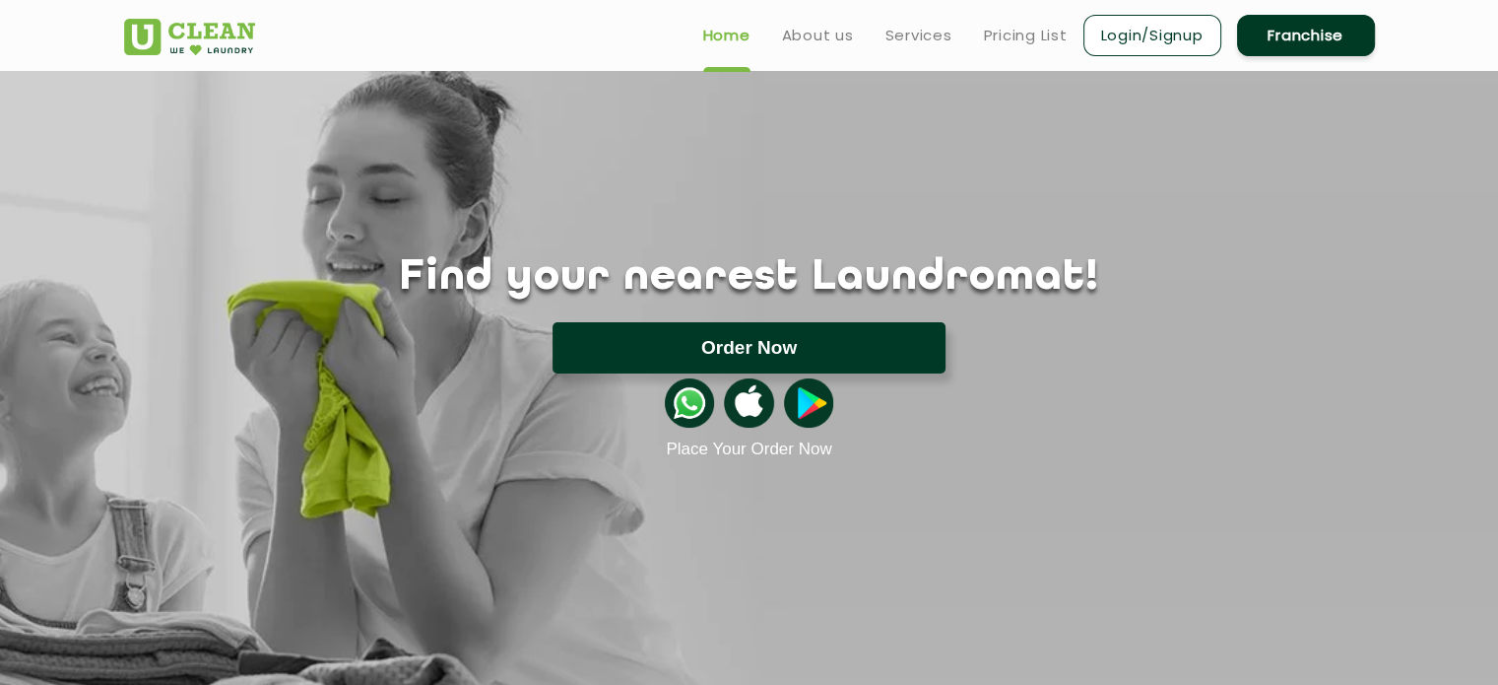
click at [777, 346] on button "Order Now" at bounding box center [749, 347] width 393 height 51
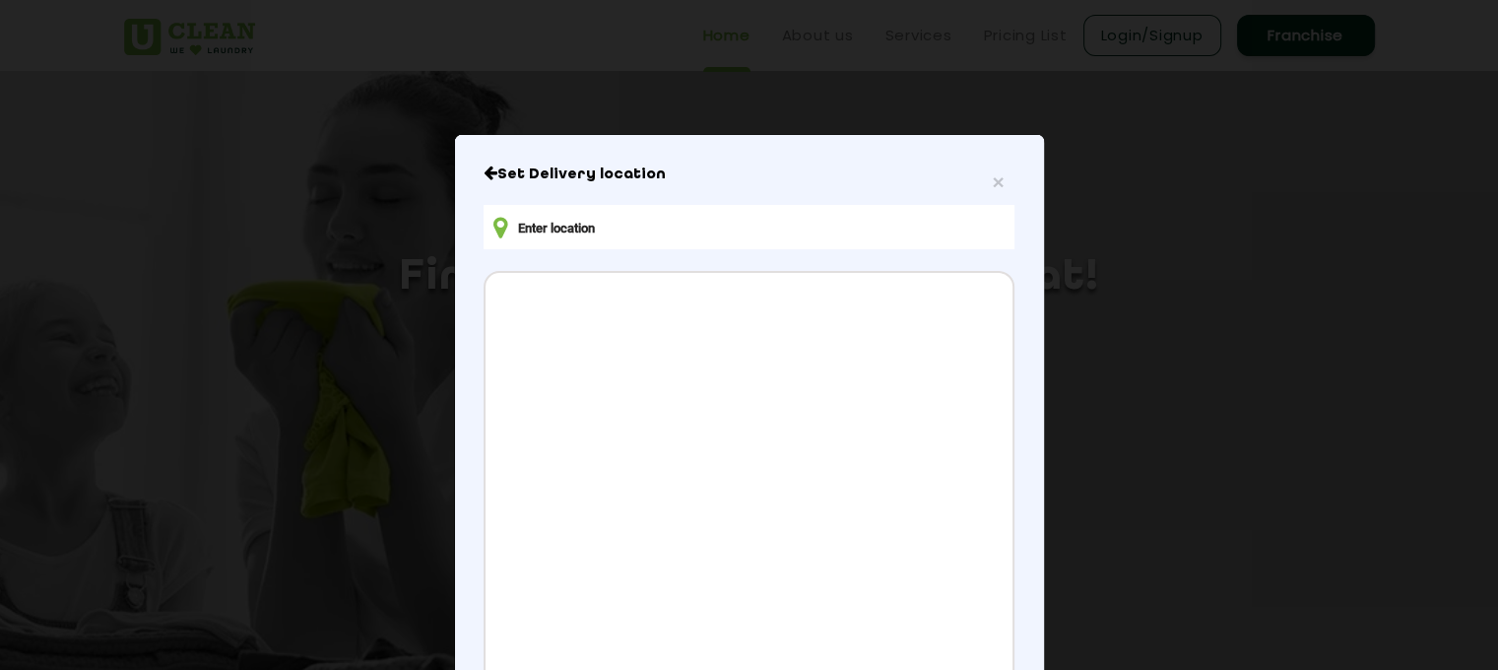
click at [519, 220] on input "text" at bounding box center [749, 227] width 530 height 44
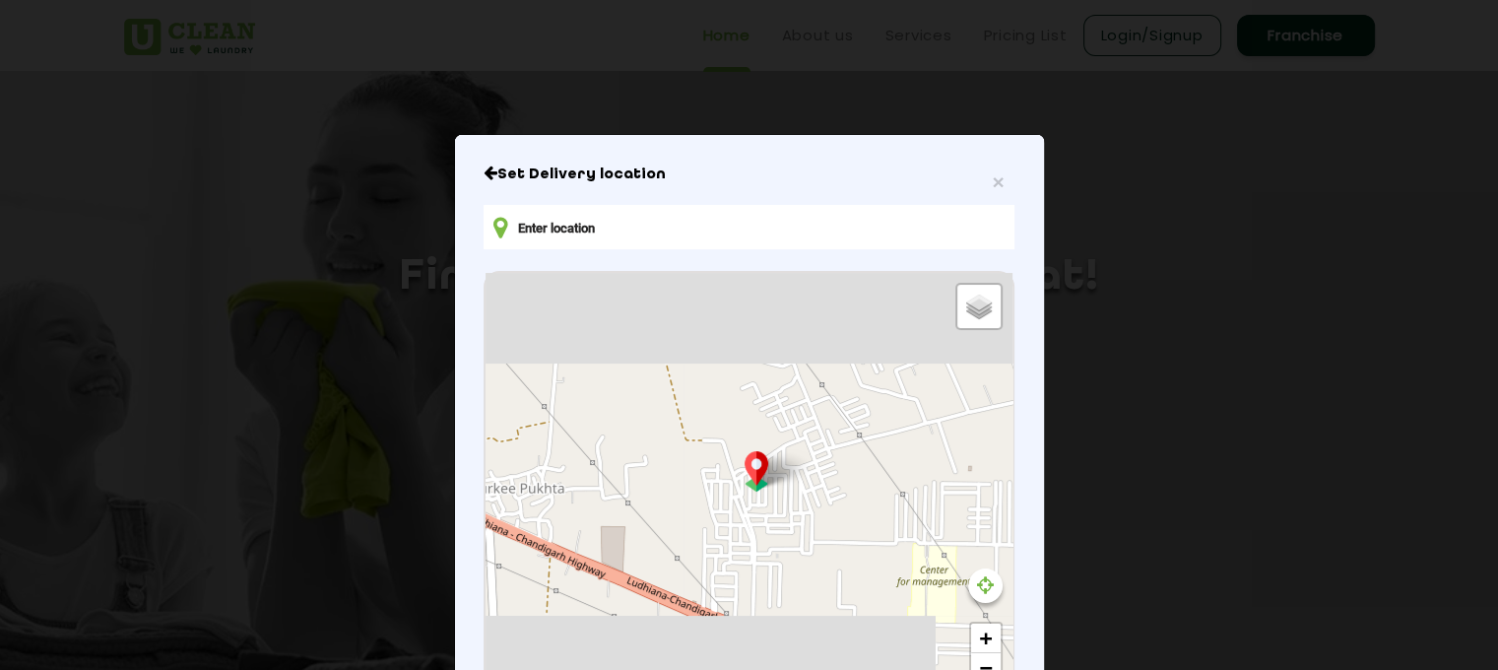
type input "QJ86+676 Rana House, 1078, GBP Crest Rd, Bhago Majra, Sahibzada Ajit Singh Naga…"
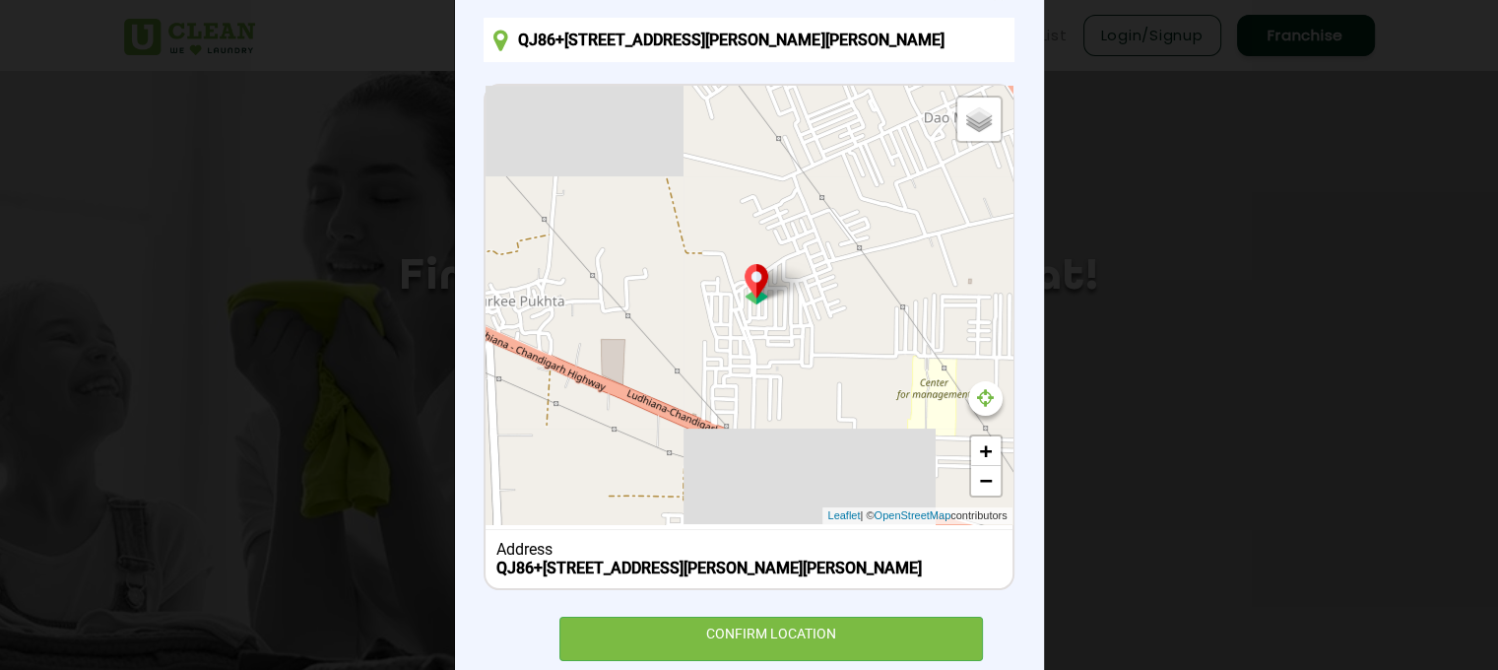
scroll to position [189, 0]
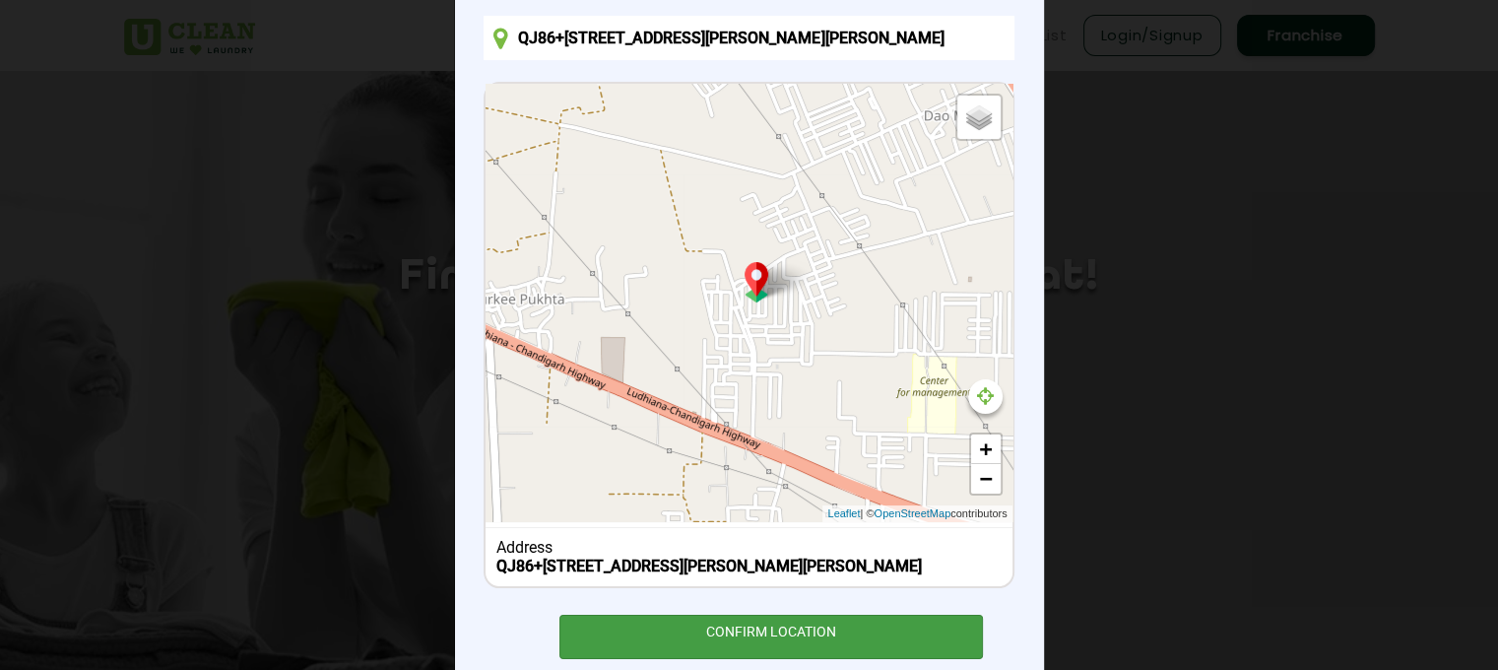
click at [776, 647] on div "CONFIRM LOCATION" at bounding box center [772, 637] width 425 height 44
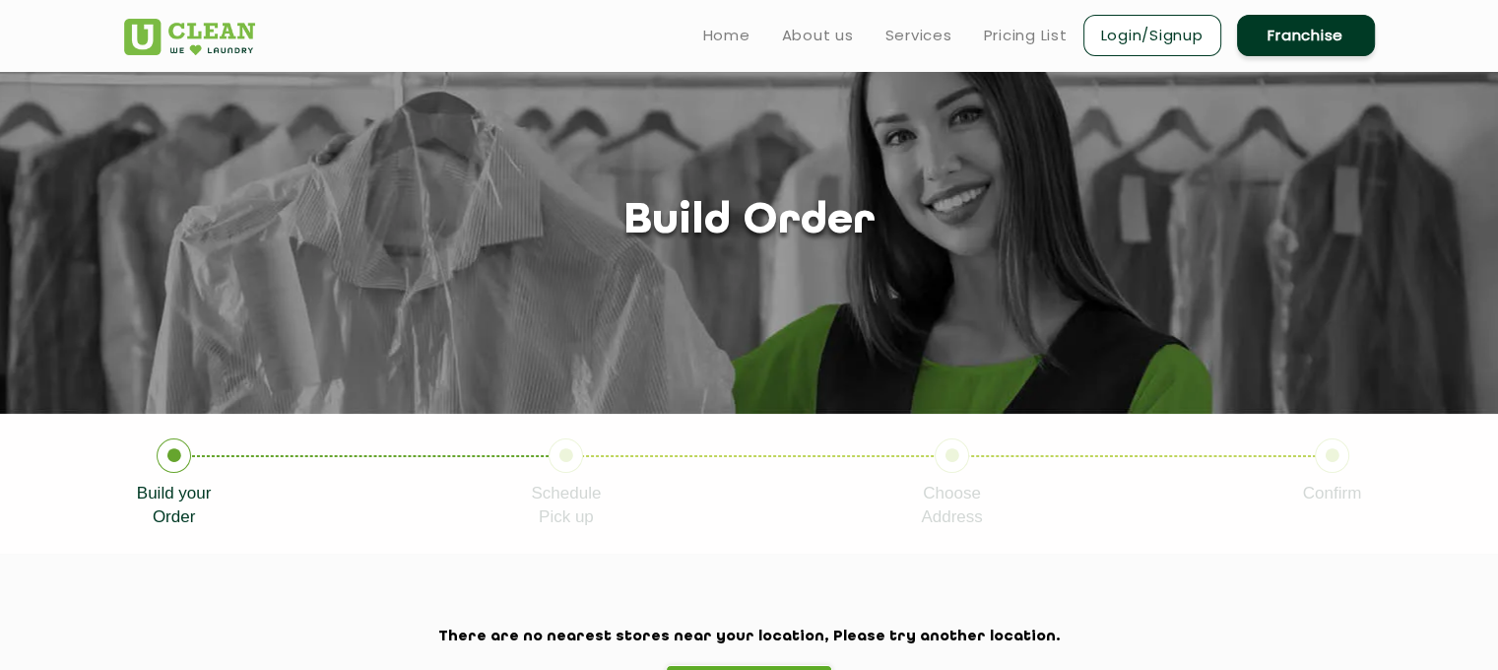
scroll to position [24, 0]
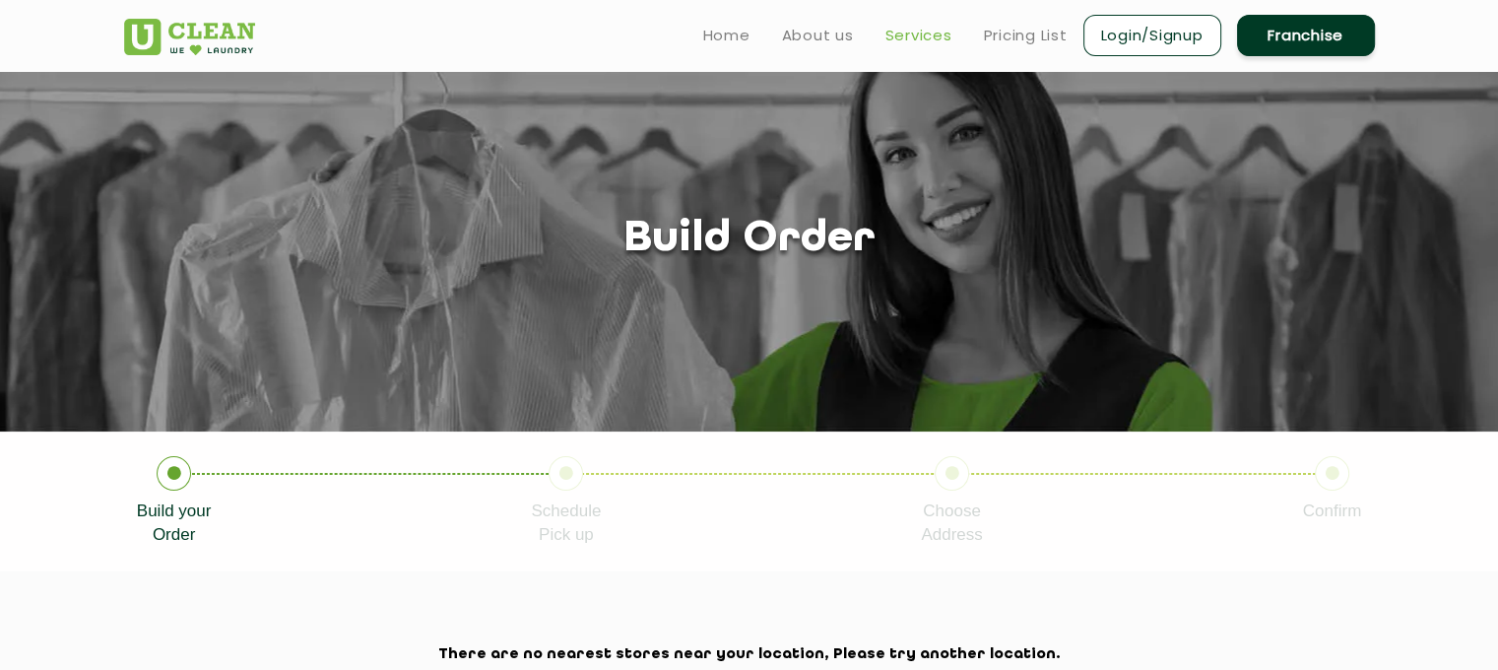
click at [928, 25] on link "Services" at bounding box center [919, 36] width 67 height 24
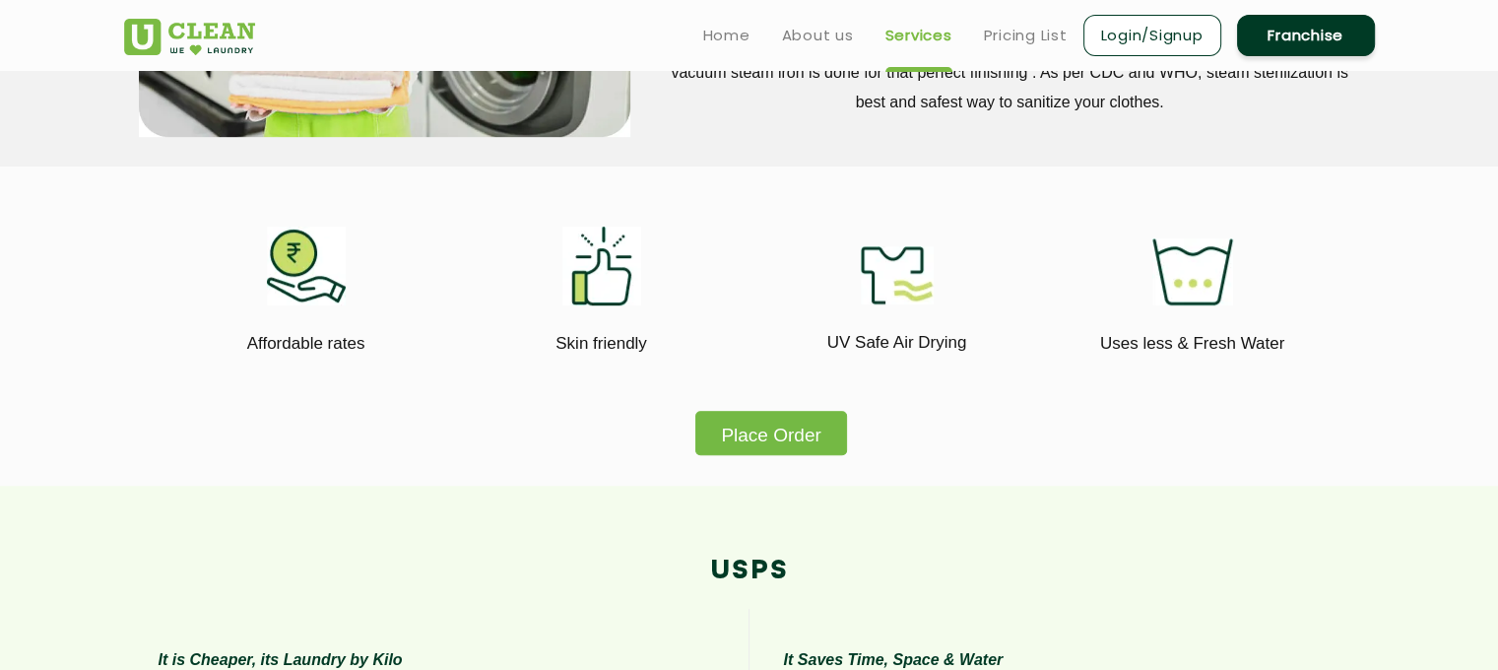
scroll to position [1046, 0]
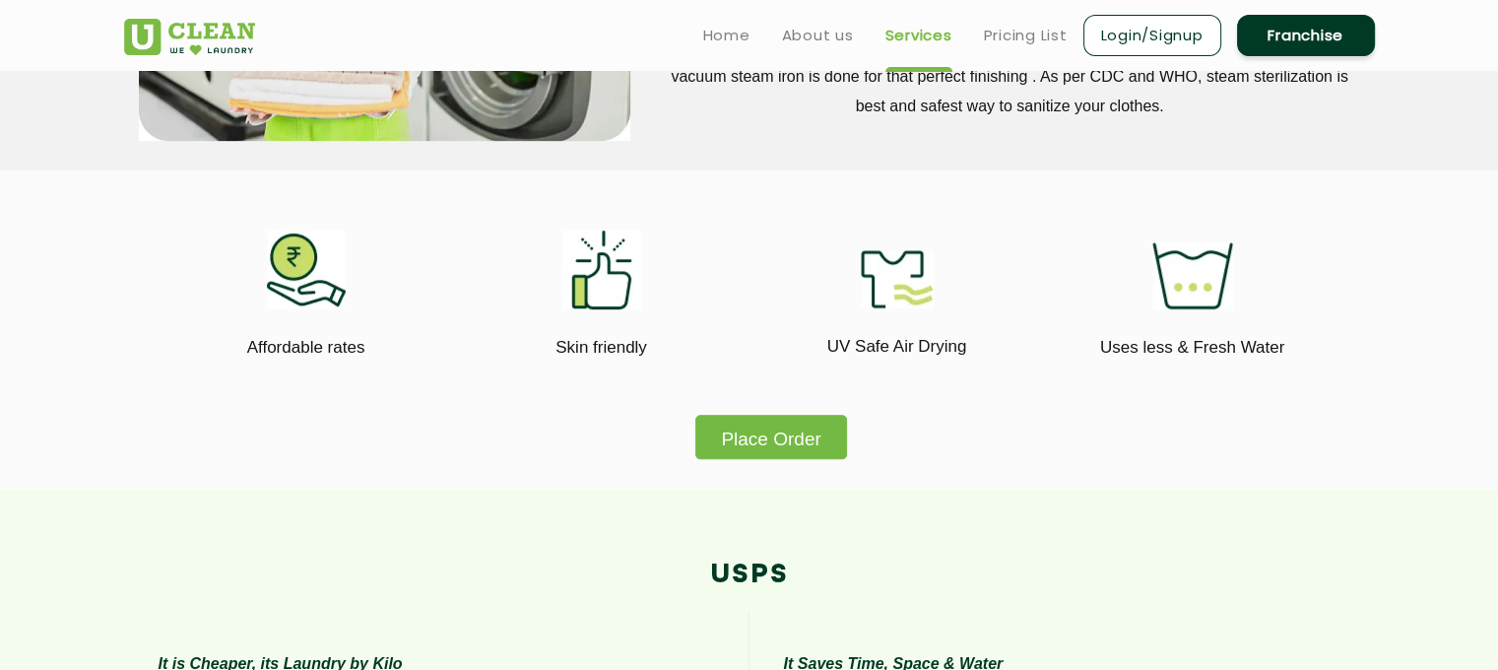
click at [792, 432] on button "Place Order" at bounding box center [770, 437] width 151 height 44
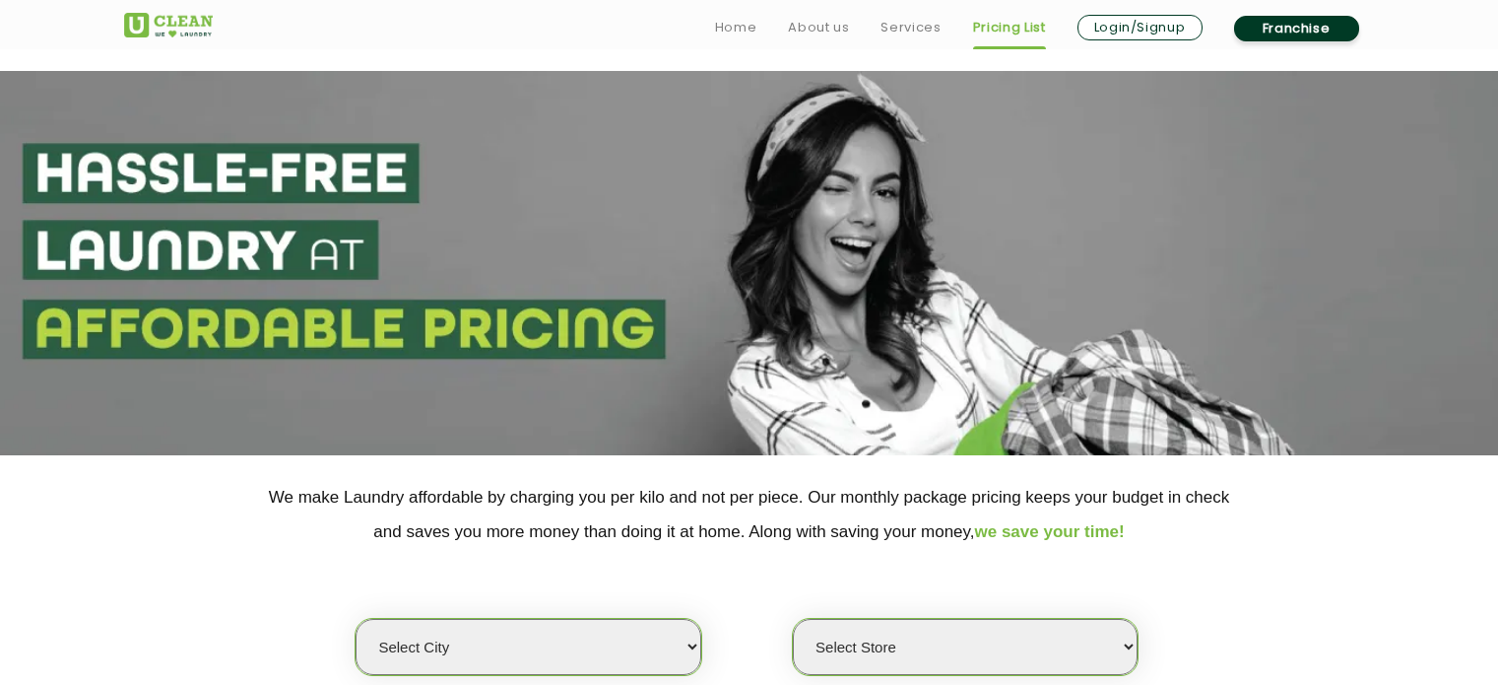
scroll to position [353, 0]
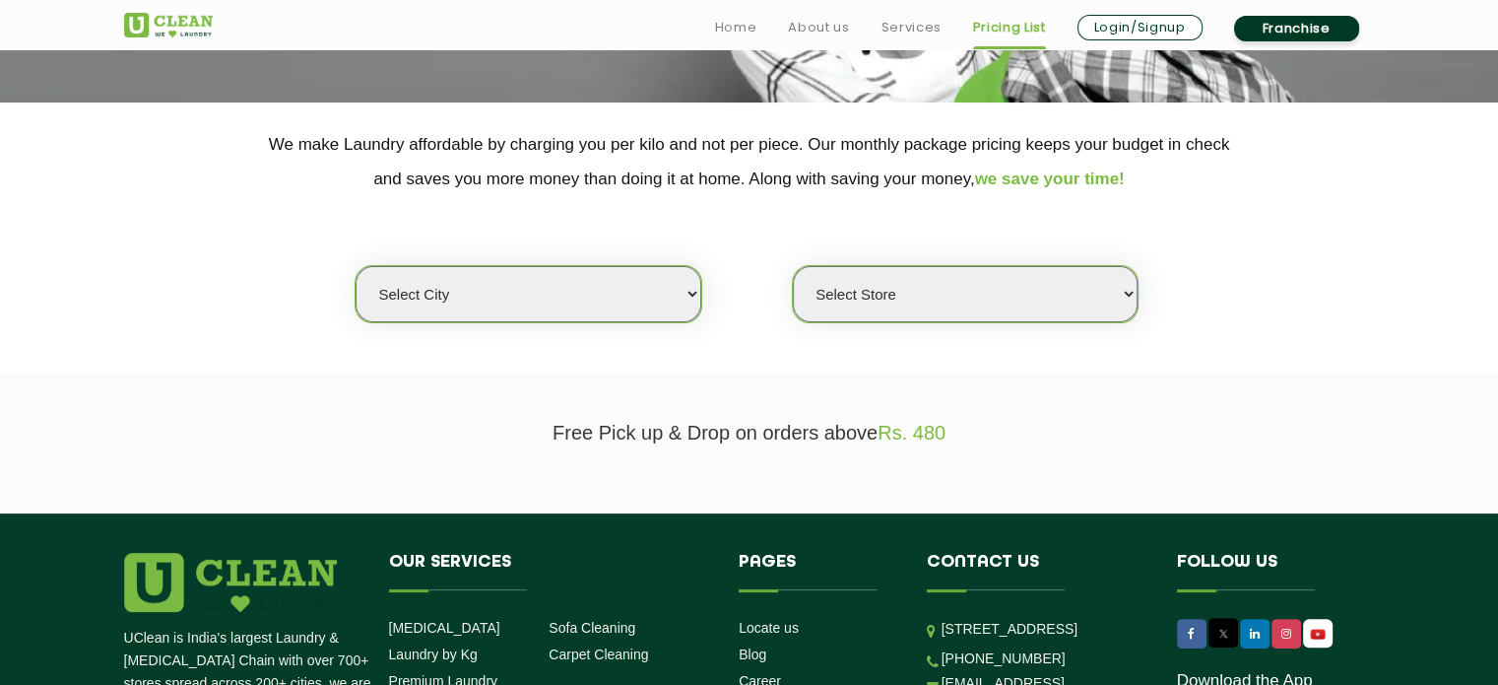
click at [634, 293] on select "Select city [GEOGRAPHIC_DATA] [GEOGRAPHIC_DATA] [GEOGRAPHIC_DATA] [GEOGRAPHIC_D…" at bounding box center [528, 294] width 345 height 56
select select "174"
click at [356, 266] on select "Select city [GEOGRAPHIC_DATA] [GEOGRAPHIC_DATA] [GEOGRAPHIC_DATA] [GEOGRAPHIC_D…" at bounding box center [528, 294] width 345 height 56
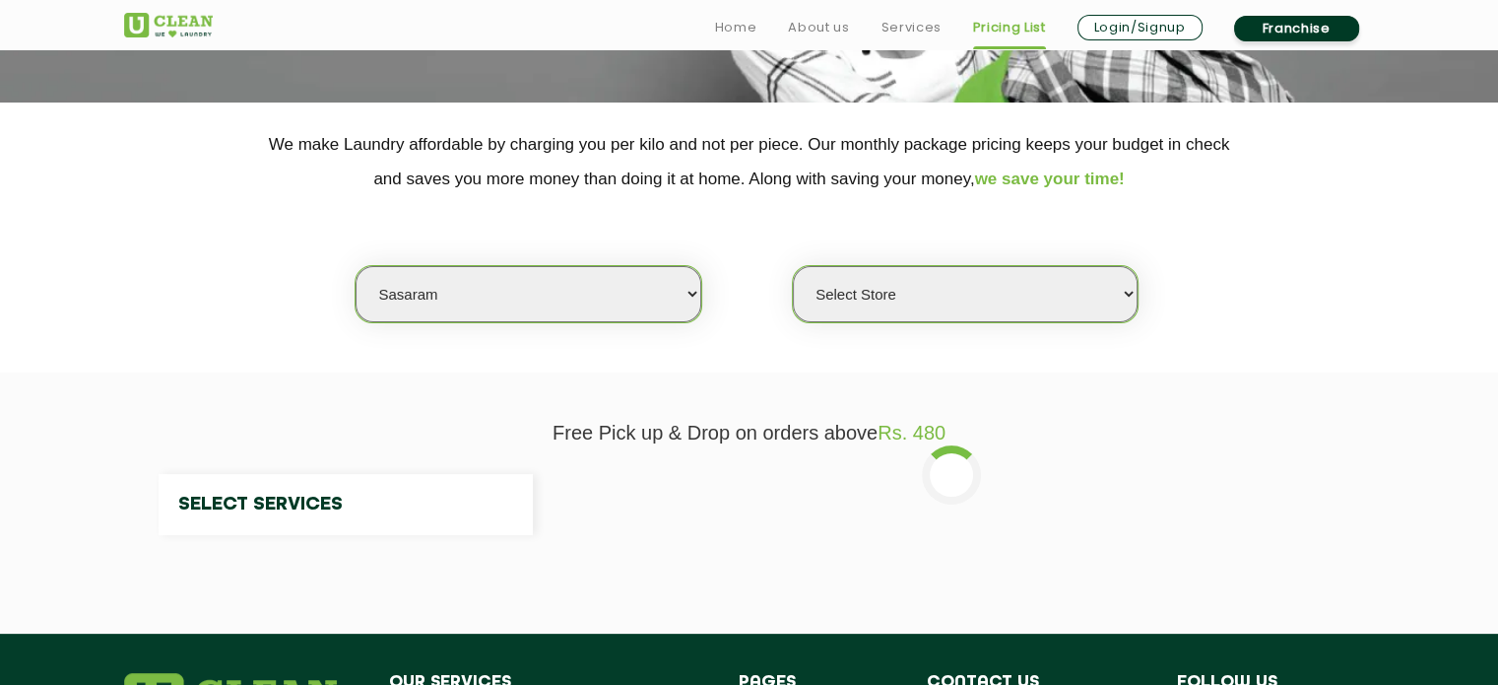
click at [948, 298] on select "Select Store" at bounding box center [965, 294] width 345 height 56
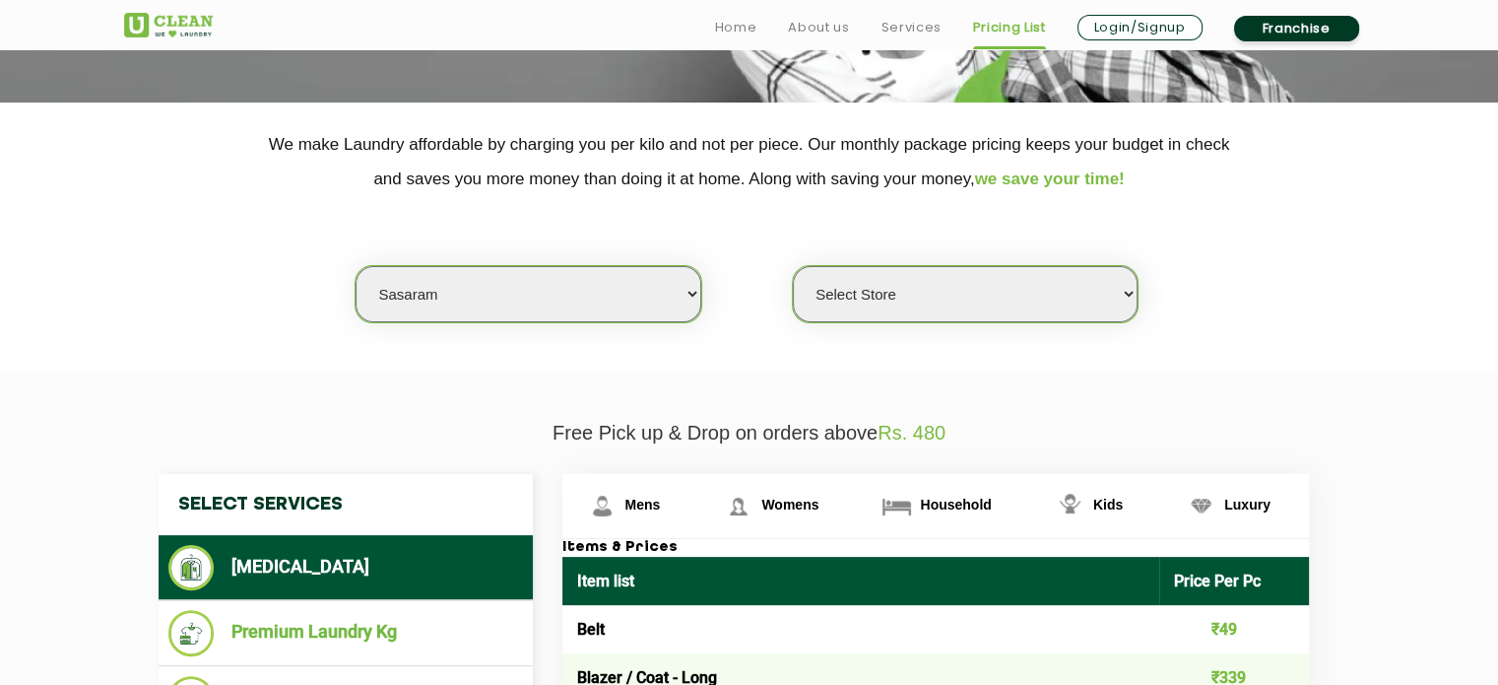
select select "512"
click at [793, 266] on select "Select Store UClean Sasaram" at bounding box center [965, 294] width 345 height 56
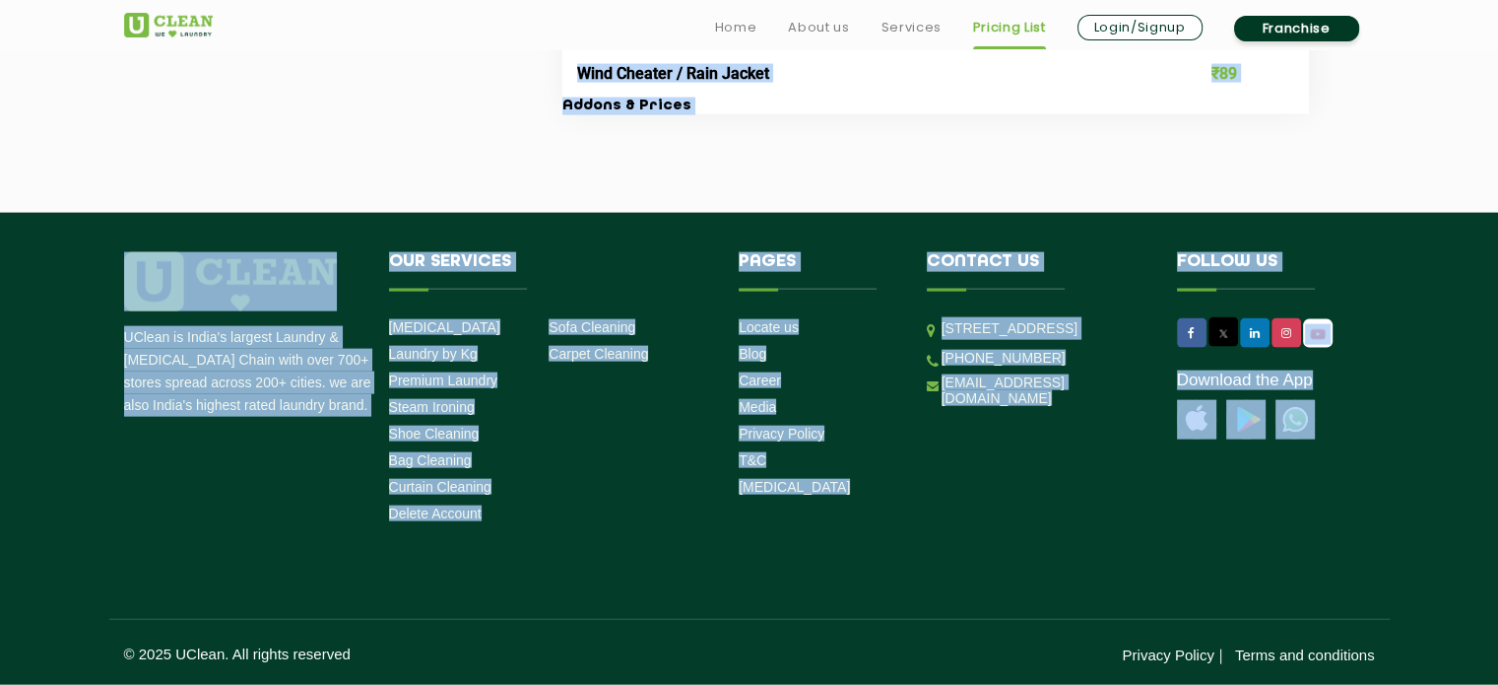
scroll to position [4323, 0]
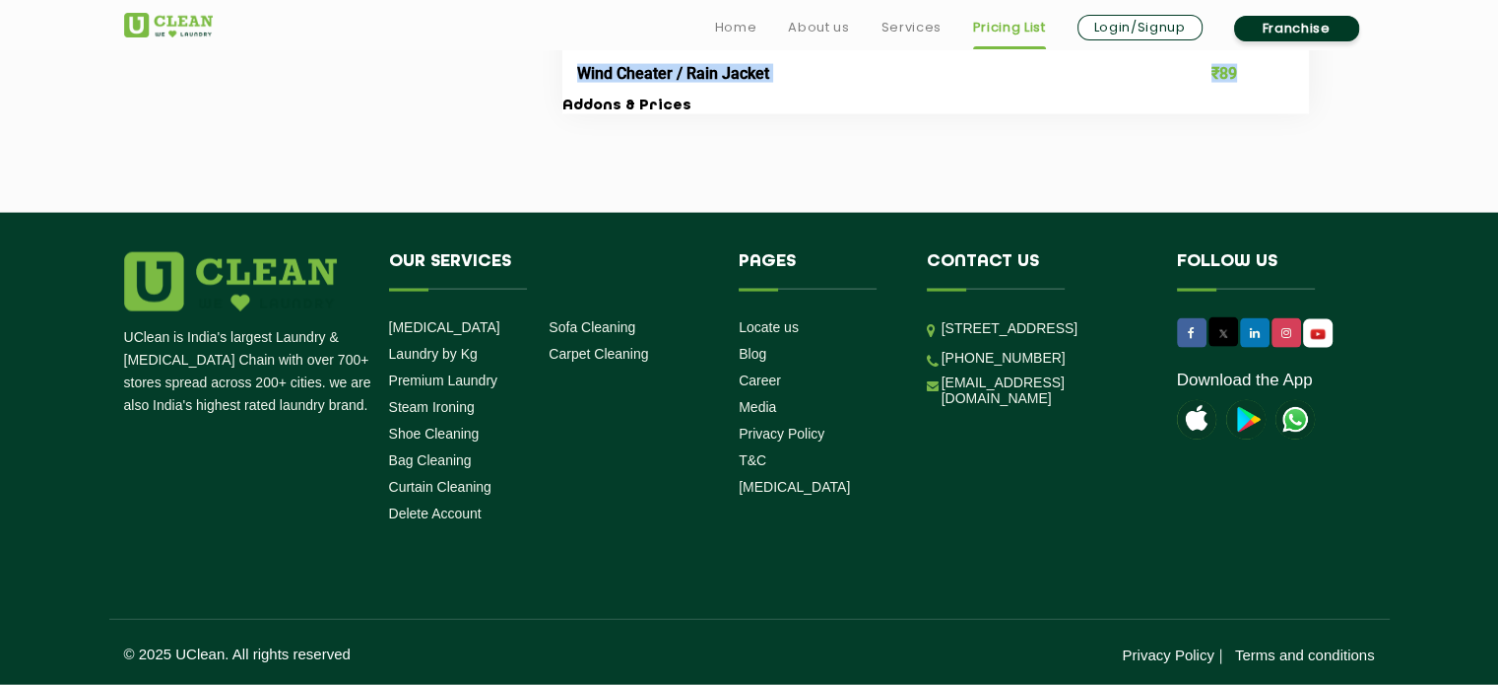
drag, startPoint x: 164, startPoint y: 128, endPoint x: 1245, endPoint y: 93, distance: 1082.2
copy div "Loremi Dolorsit Ame Consecte Adipisc Elitsed Do Eiusmod - Temp & Inci Utlabor -…"
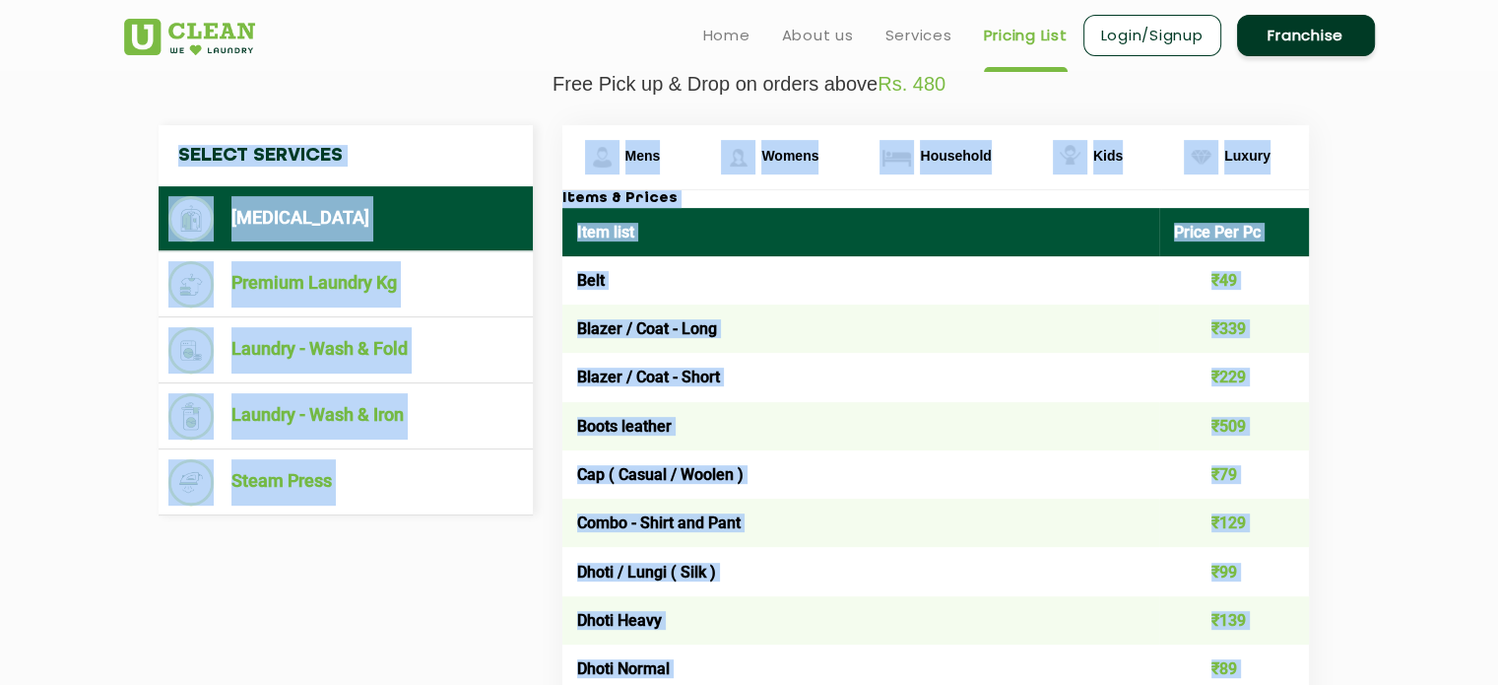
scroll to position [568, 0]
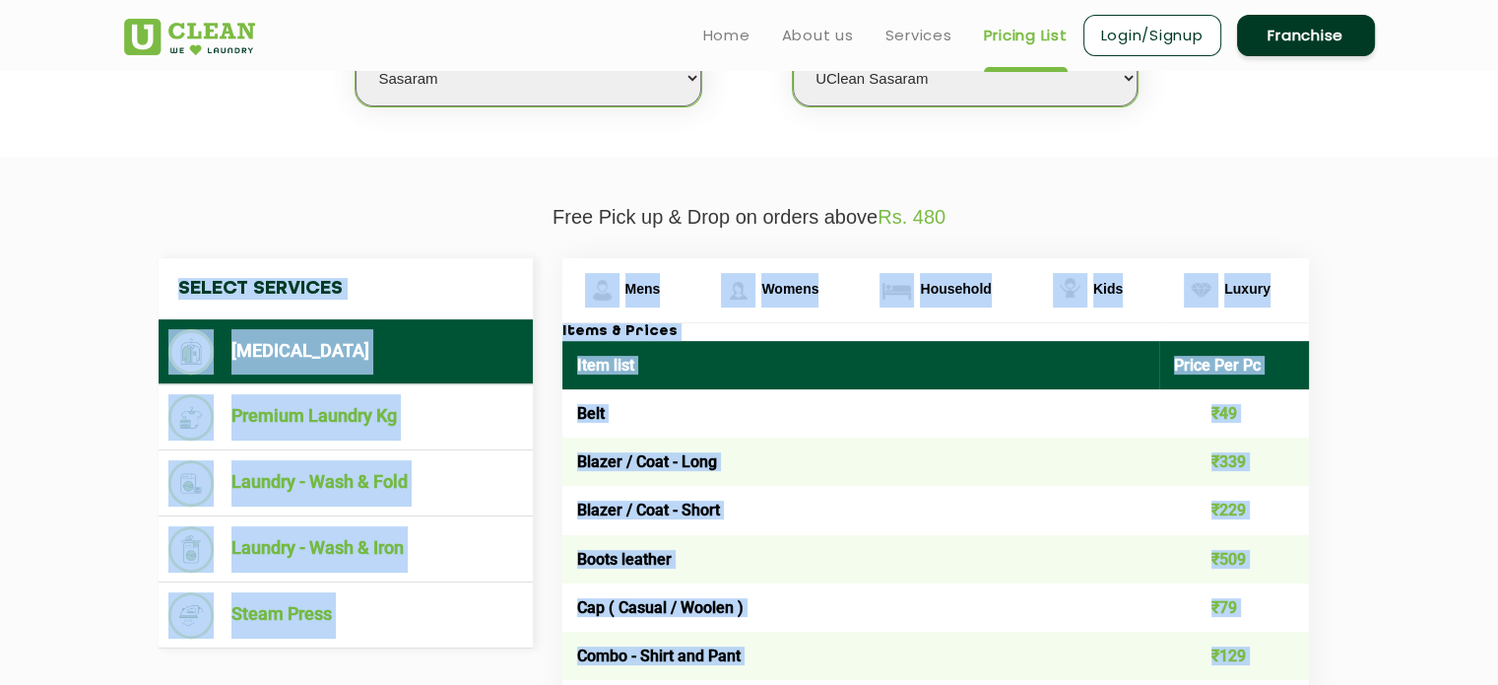
click at [423, 339] on li "[MEDICAL_DATA]" at bounding box center [345, 351] width 355 height 45
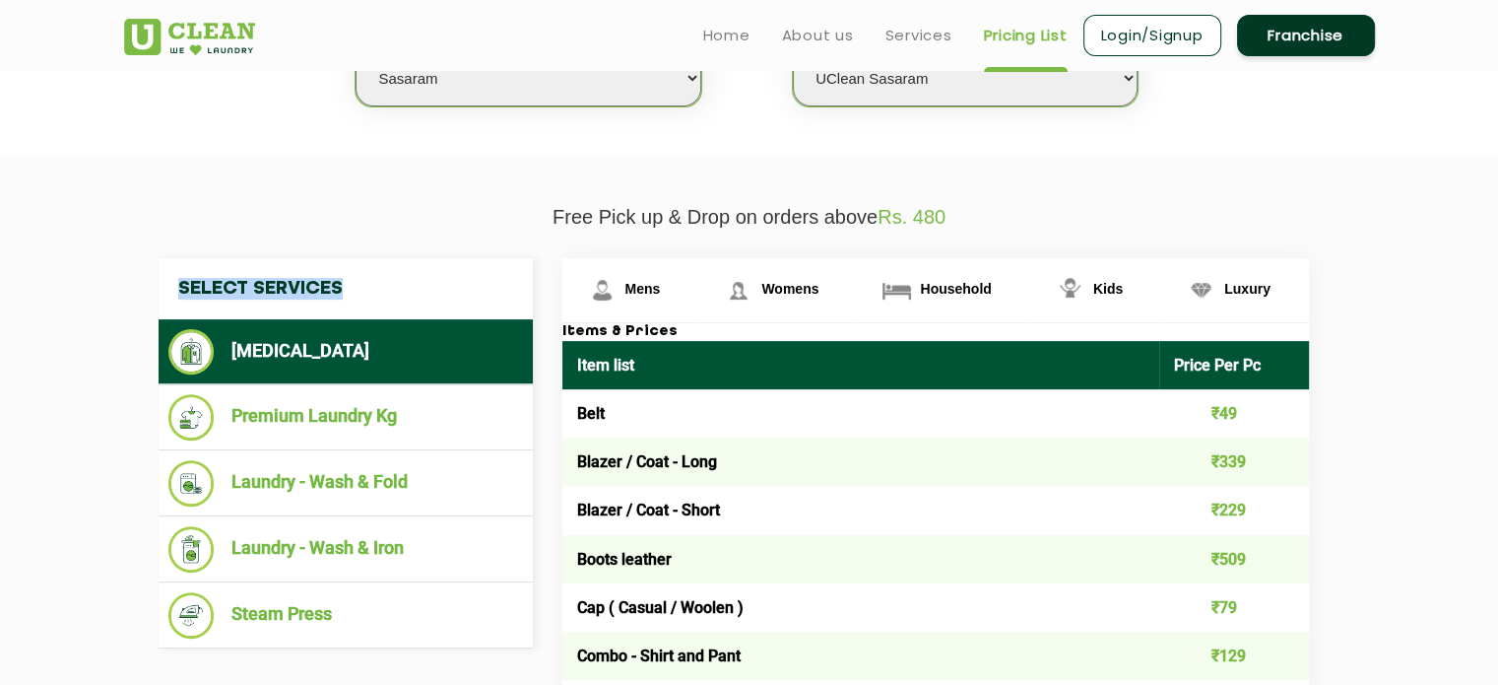
drag, startPoint x: 366, startPoint y: 279, endPoint x: 172, endPoint y: 295, distance: 194.7
click at [172, 295] on h4 "Select Services" at bounding box center [346, 288] width 374 height 61
copy h4 "Select Services"
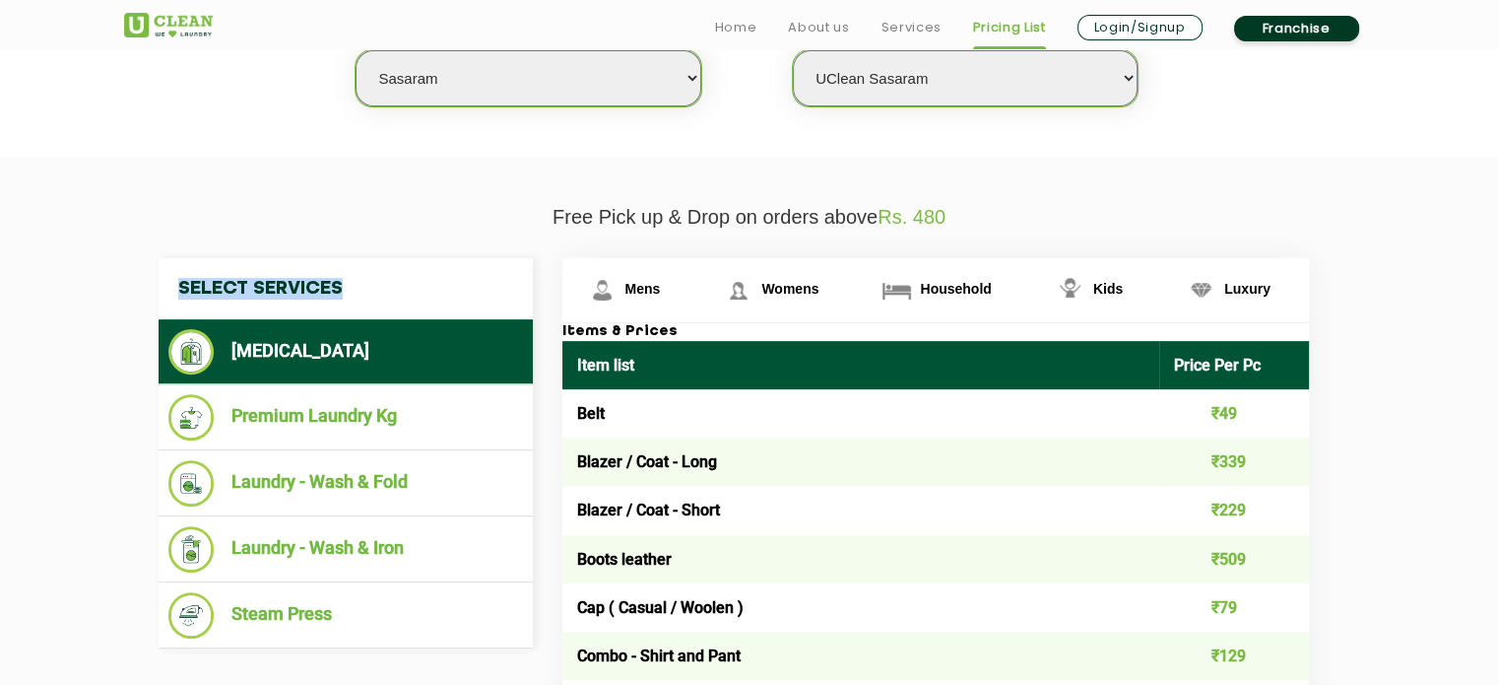
scroll to position [721, 0]
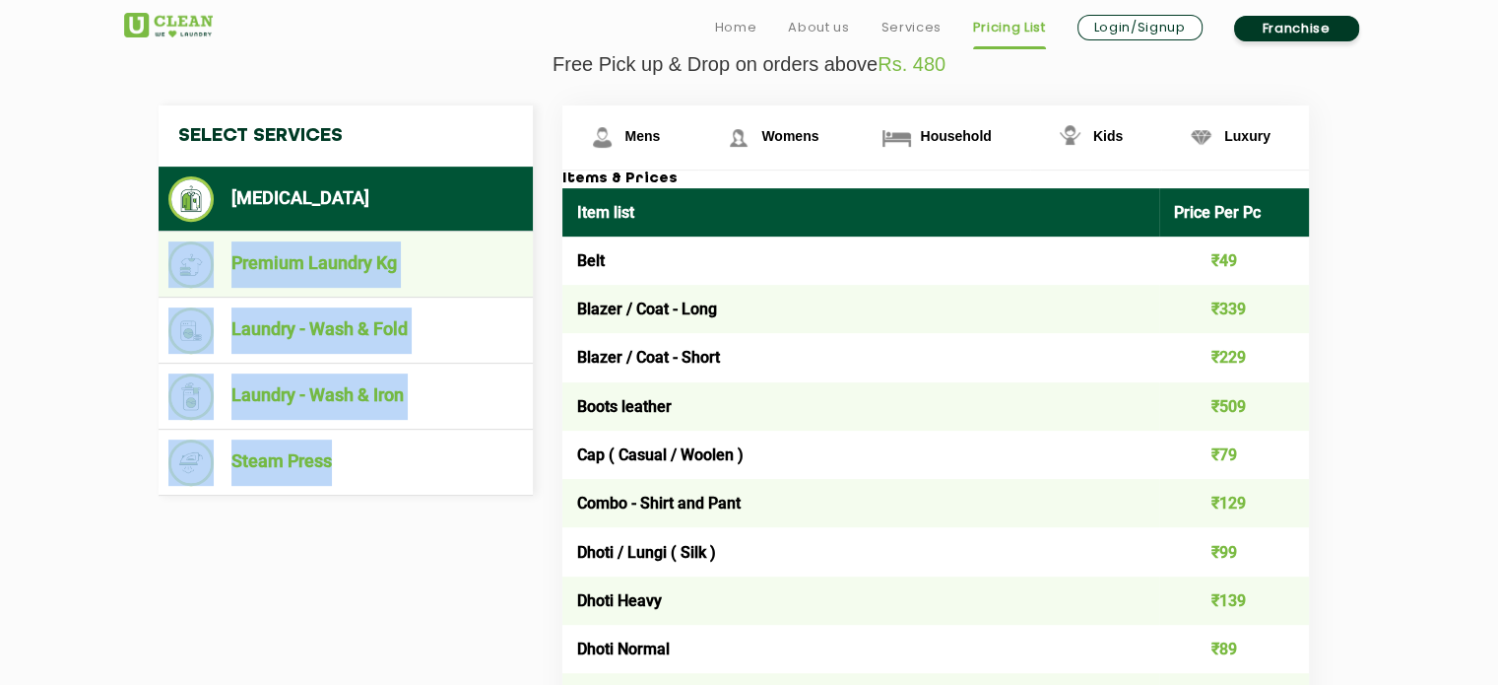
drag, startPoint x: 361, startPoint y: 539, endPoint x: 185, endPoint y: 273, distance: 318.6
copy nav "Premium Laundry Kg Laundry - Wash & Fold Laundry - Wash & Iron Steam Press"
click at [339, 259] on li "Premium Laundry Kg" at bounding box center [345, 264] width 355 height 46
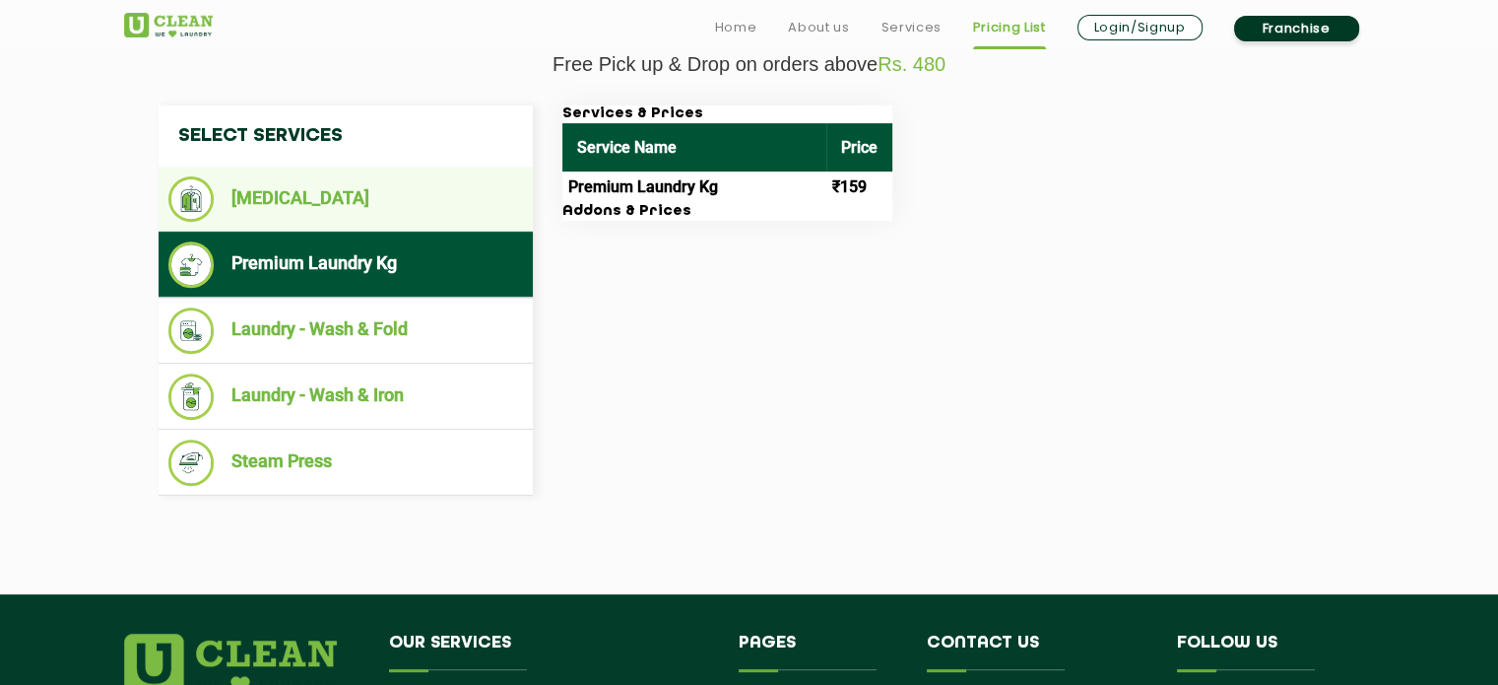
click at [312, 208] on li "[MEDICAL_DATA]" at bounding box center [345, 198] width 355 height 45
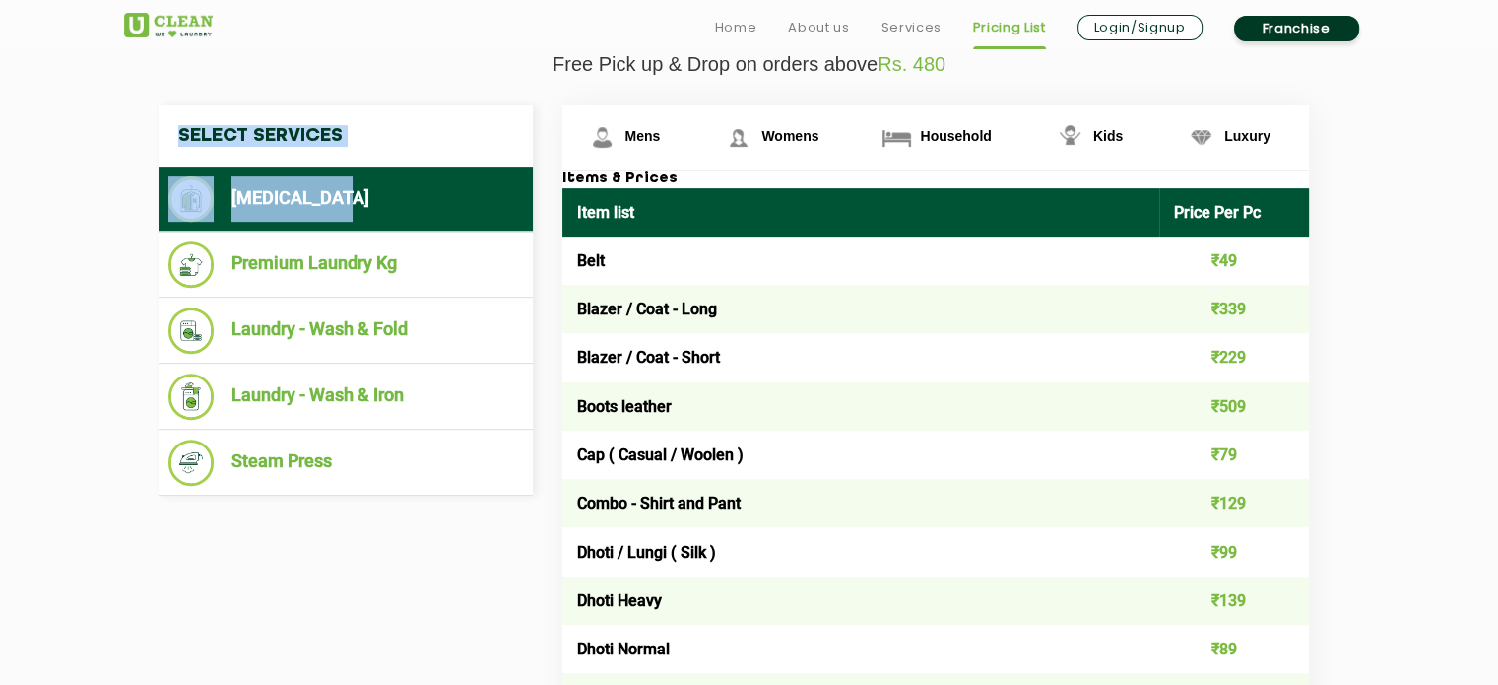
drag, startPoint x: 145, startPoint y: 159, endPoint x: 331, endPoint y: 205, distance: 191.8
click at [331, 205] on div "Select Services [MEDICAL_DATA] Premium Laundry Kg Laundry - Wash & Fold Laundry…" at bounding box center [346, 300] width 404 height 390
copy nav "Select Services [MEDICAL_DATA]"
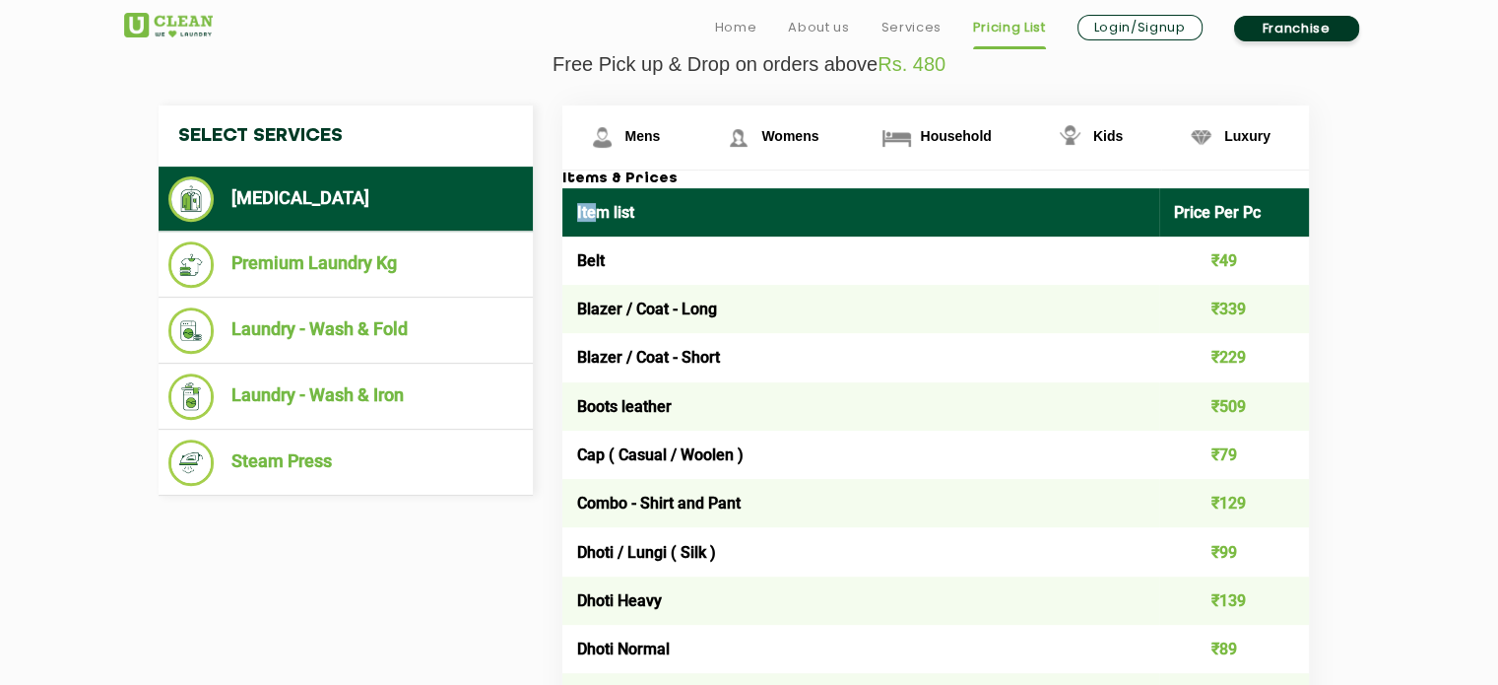
drag, startPoint x: 571, startPoint y: 205, endPoint x: 596, endPoint y: 220, distance: 28.7
click at [596, 220] on th "Item list" at bounding box center [861, 212] width 598 height 48
click at [600, 140] on img at bounding box center [602, 137] width 34 height 34
click at [544, 188] on div "Select Services [MEDICAL_DATA] Premium Laundry Kg Laundry - Wash & Fold Laundry…" at bounding box center [346, 300] width 404 height 390
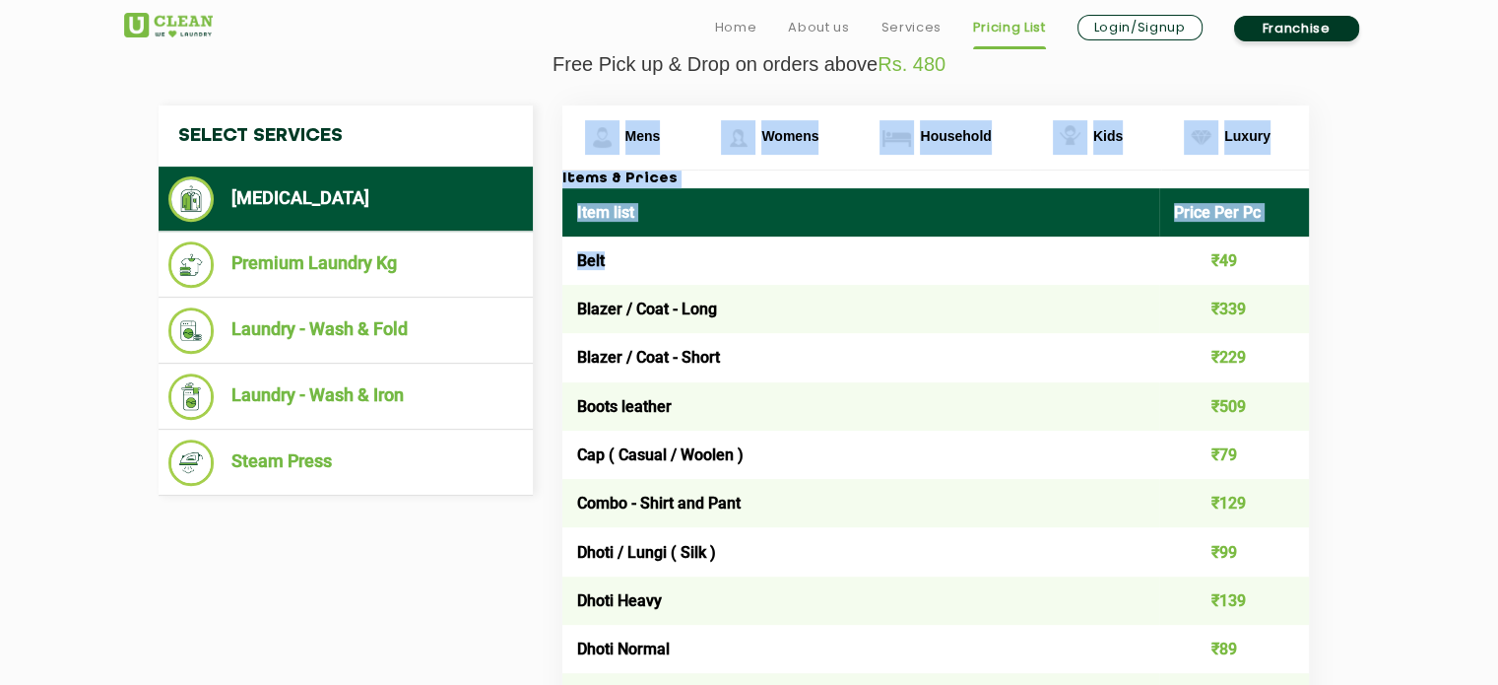
drag, startPoint x: 558, startPoint y: 179, endPoint x: 689, endPoint y: 247, distance: 147.6
click at [562, 178] on h3 "Items & Prices" at bounding box center [935, 179] width 747 height 18
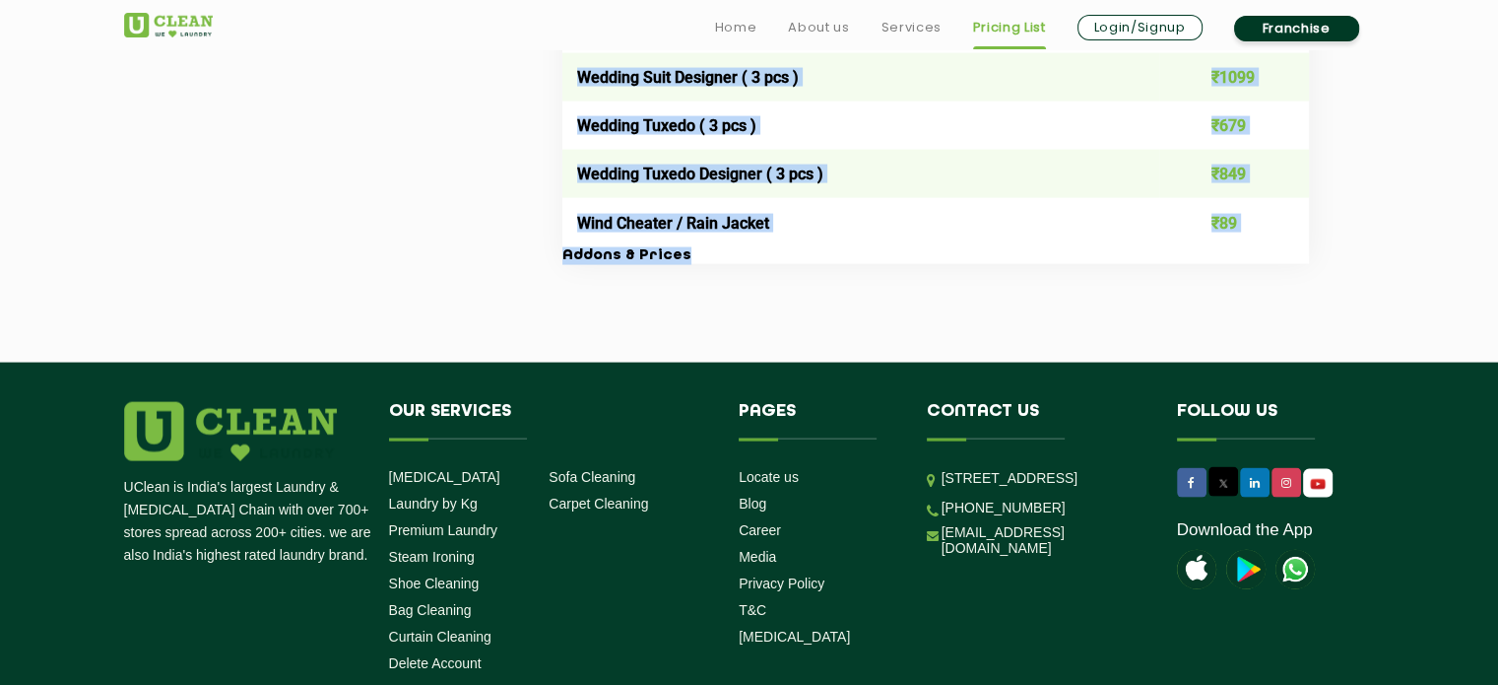
scroll to position [4323, 0]
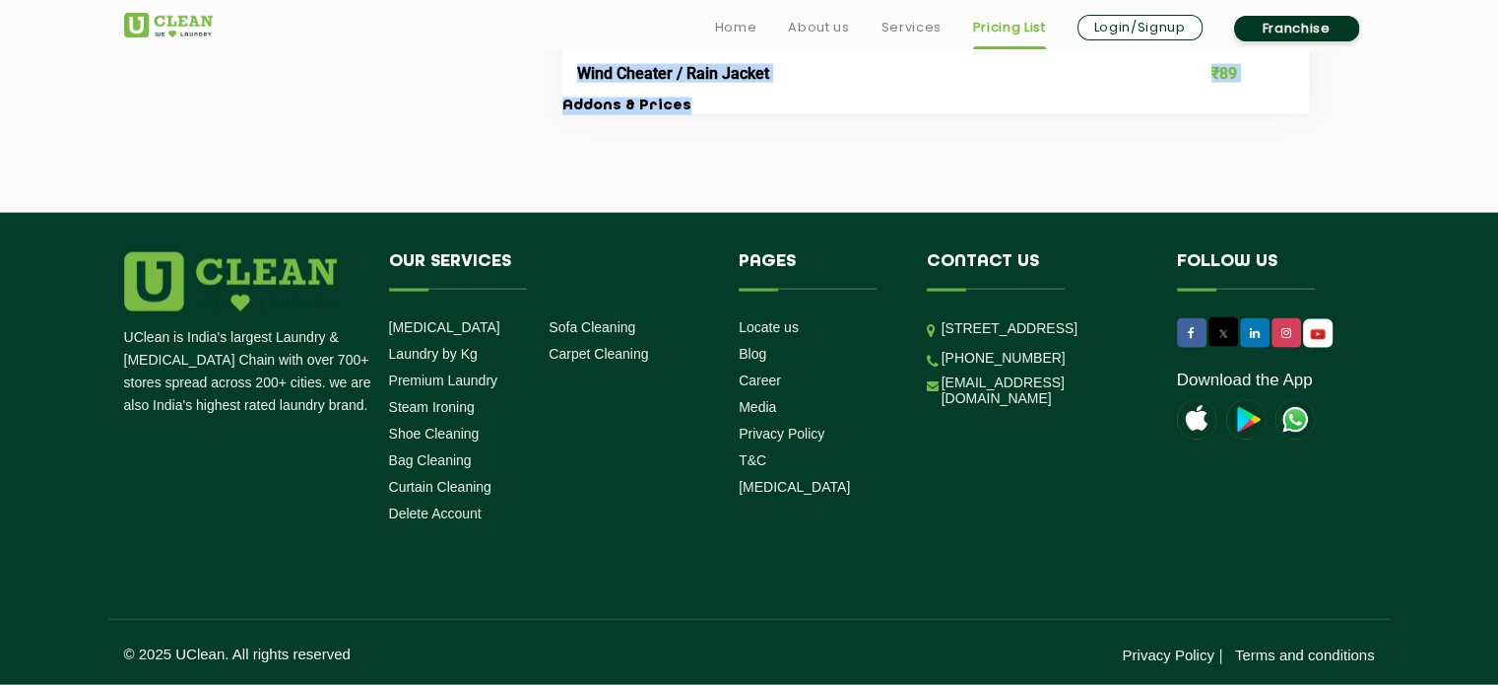
drag, startPoint x: 561, startPoint y: 178, endPoint x: 782, endPoint y: 109, distance: 232.1
copy div "Lorem & Ipsumd Sita cons Adipi Eli Se Doei ₹52 Tempor / Inci - Utla ₹441 Etdolo…"
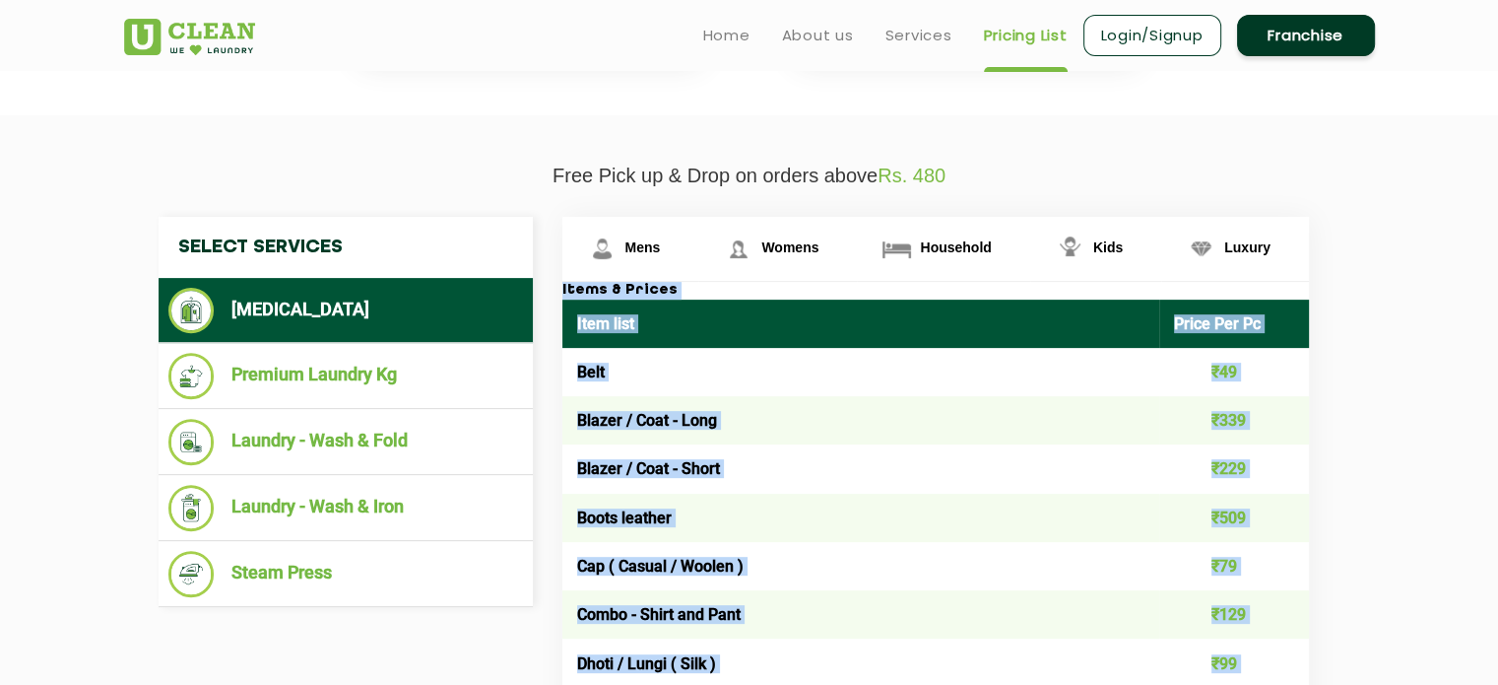
scroll to position [609, 0]
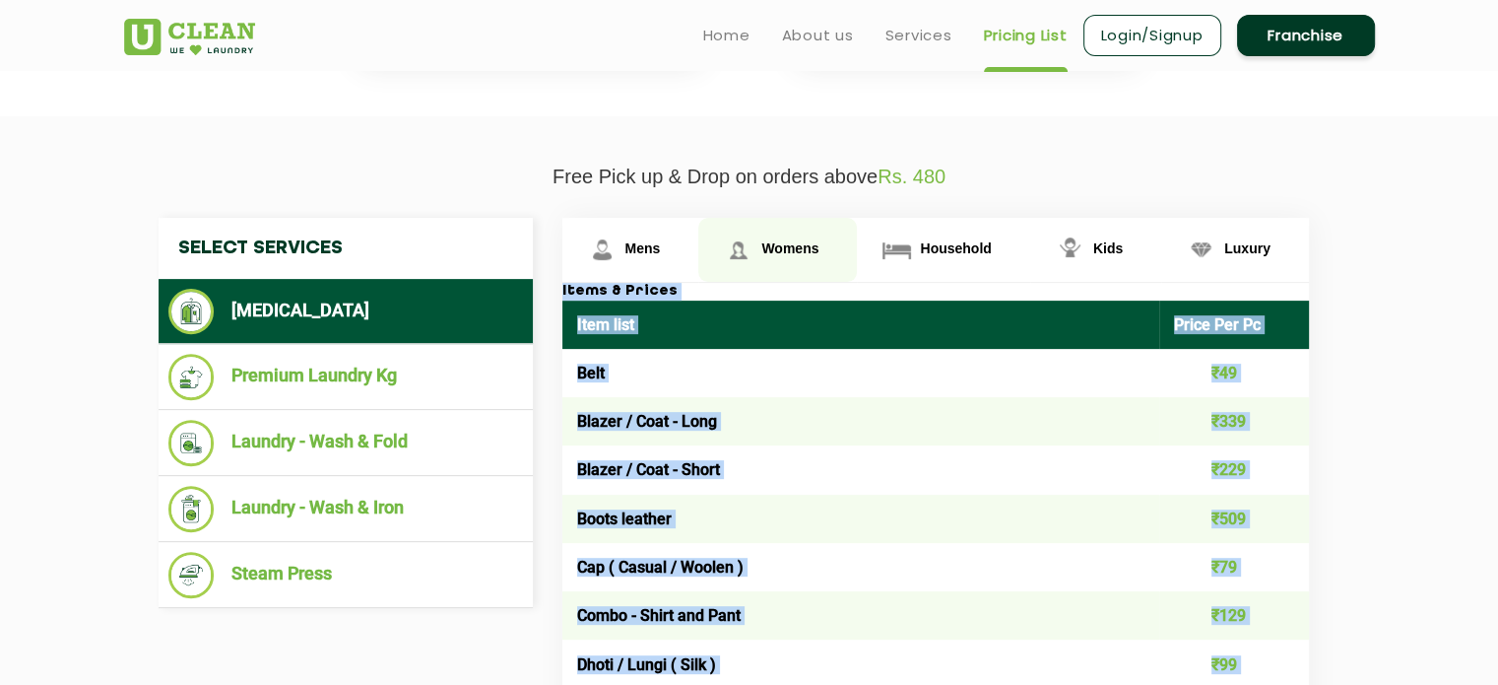
click at [661, 240] on span "Womens" at bounding box center [643, 248] width 35 height 16
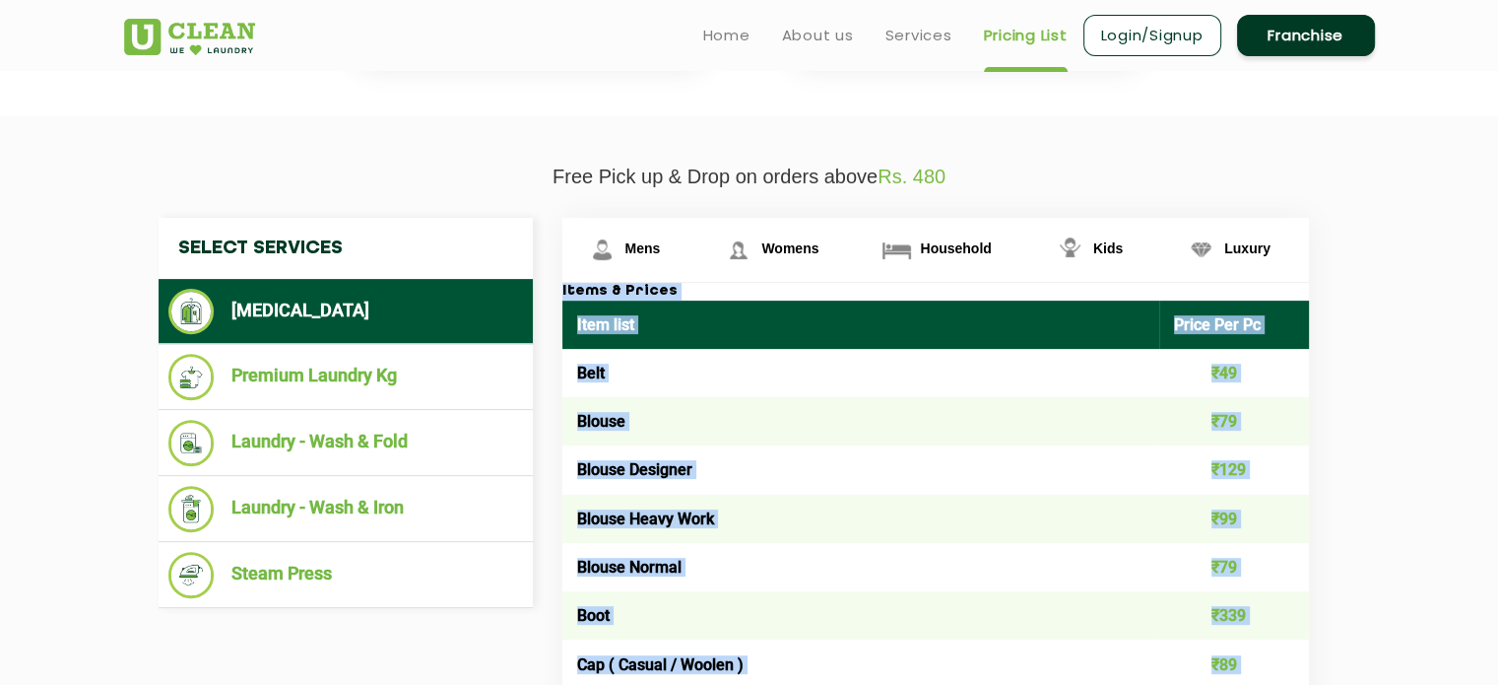
copy div "Lorem & Ipsumd Sita cons Adipi Eli Se Doei ₹52 Tempor / Inci - Utla ₹441 Etdolo…"
click at [661, 242] on span "Household" at bounding box center [643, 248] width 35 height 16
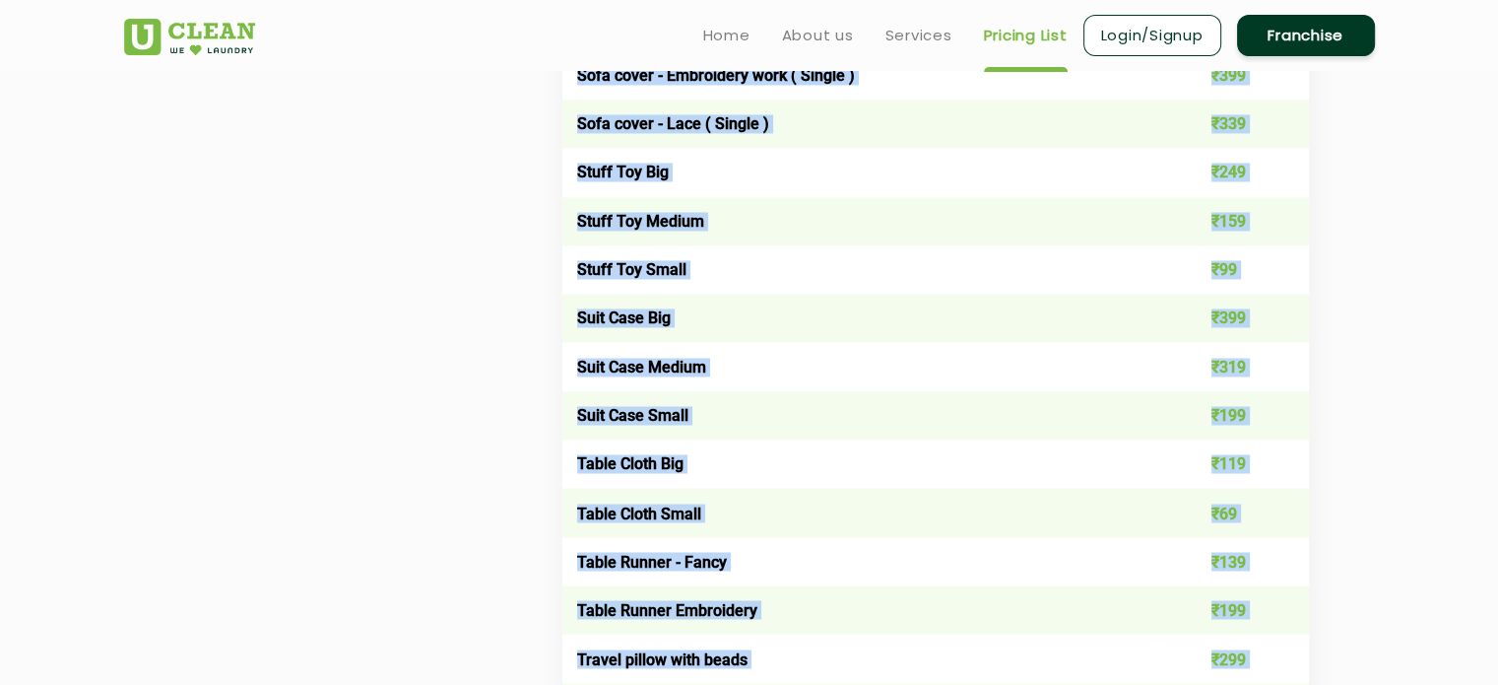
copy div "Lorem & Ipsumd Sita cons Adipi Eli Se Doei ₹52 Tempor / Inci - Utla ₹441 Etdolo…"
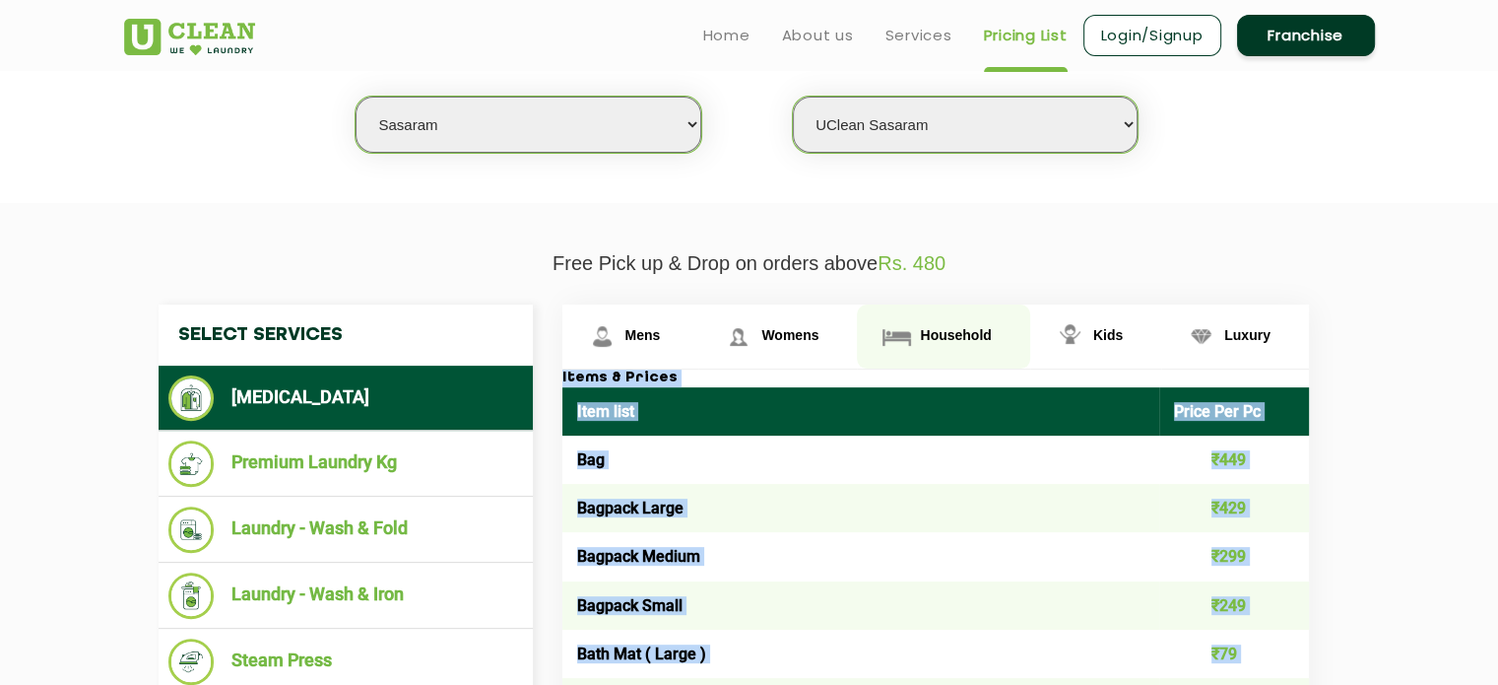
scroll to position [453, 0]
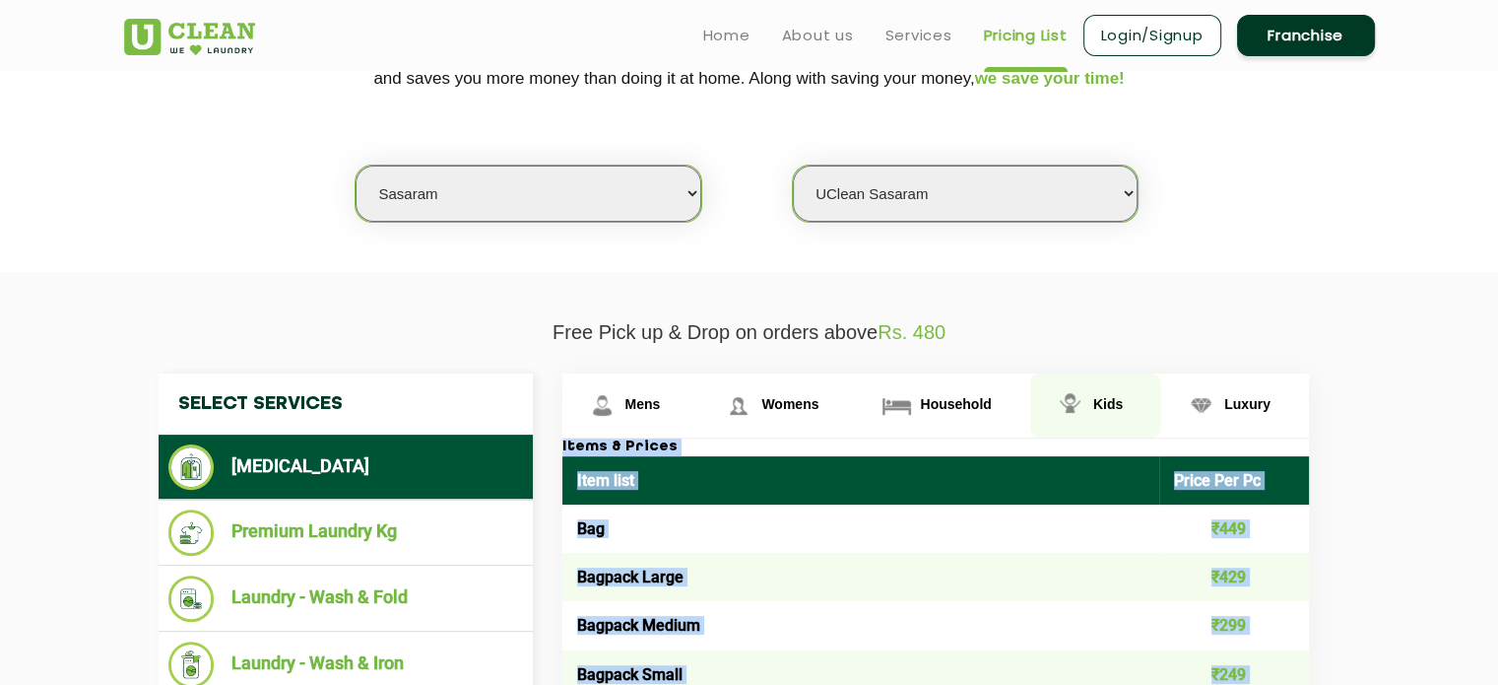
click at [699, 413] on link "Kids" at bounding box center [630, 405] width 137 height 64
copy div "Lorem & Ipsumd Sita cons Adipi Eli Se Doei ₹52 Tempor / Inci - Utla ₹441 Etdolo…"
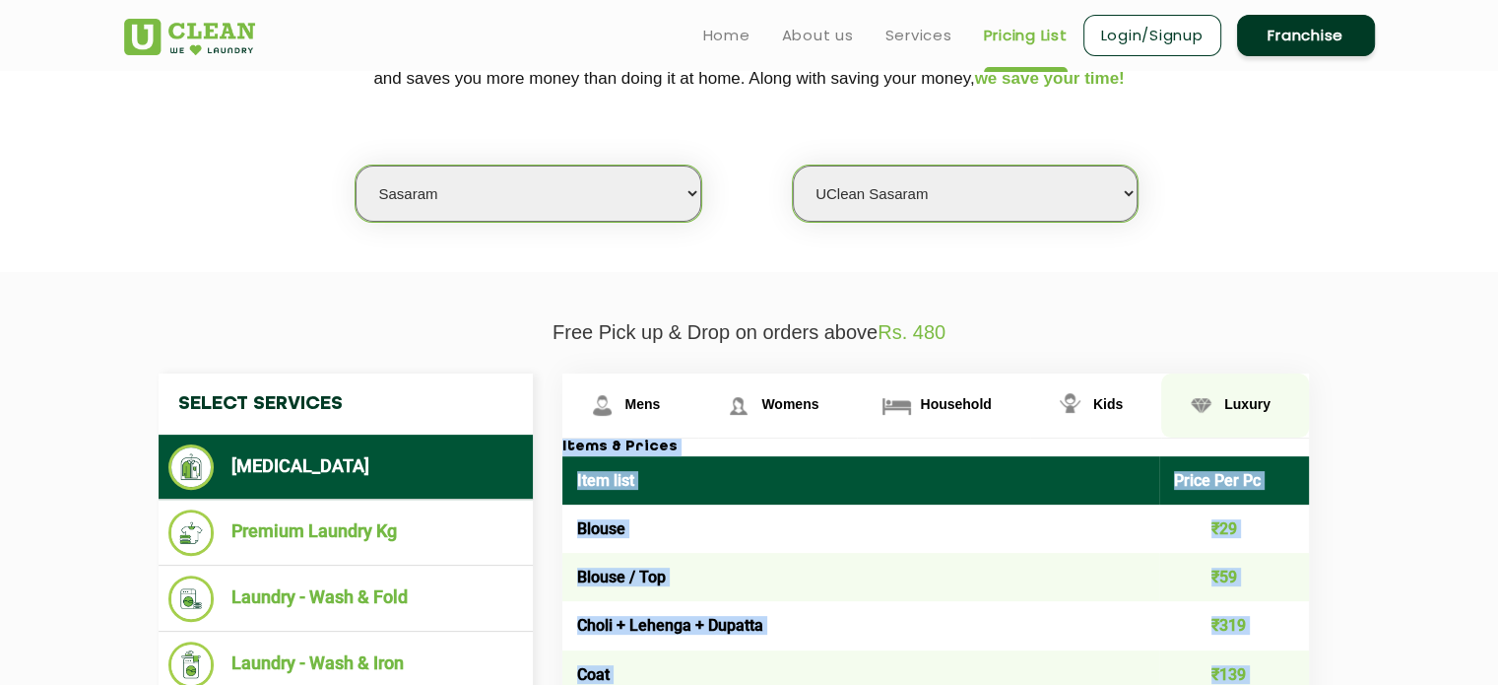
click at [699, 418] on link "Luxury" at bounding box center [630, 405] width 137 height 64
copy div "Lorem & Ipsumd Sita cons Adipi Eli Se Doei ₹52 Tempor / Inci - Utla ₹441 Etdolo…"
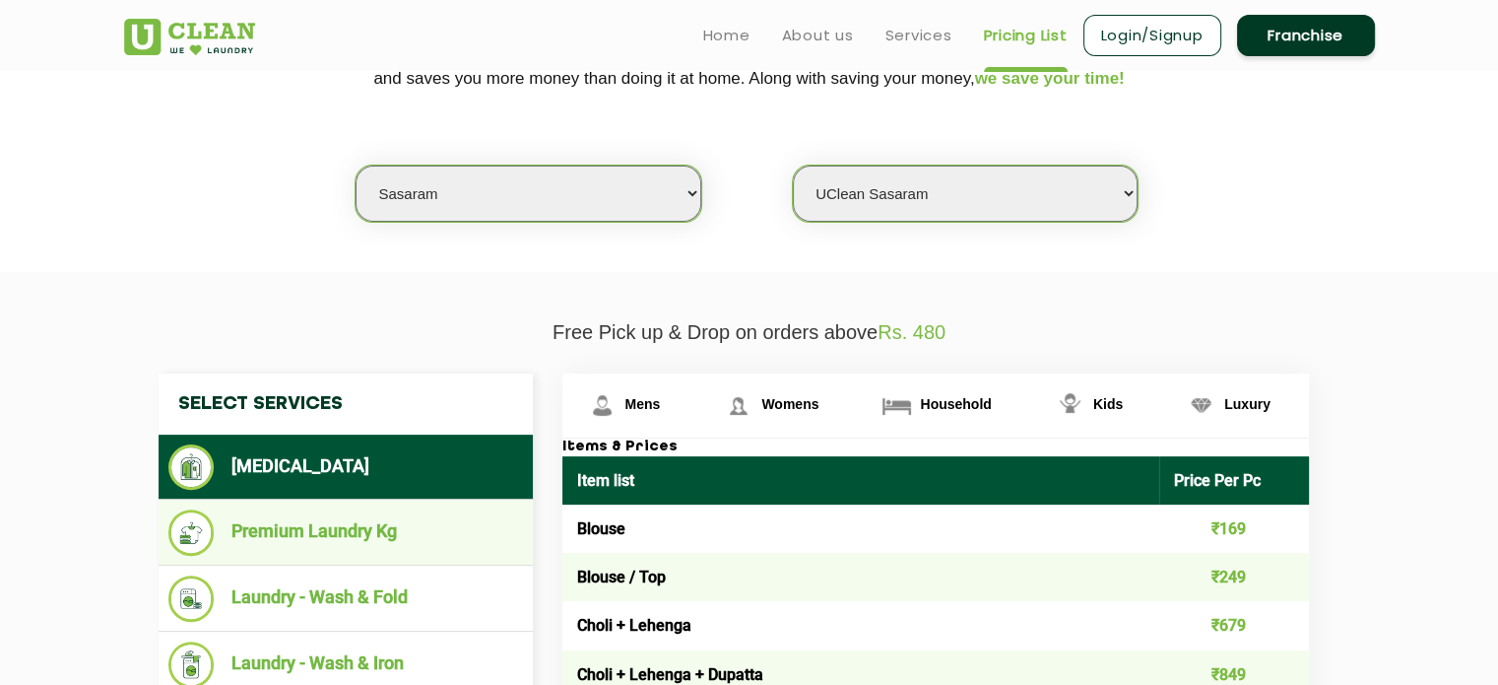
click at [323, 526] on li "Premium Laundry Kg" at bounding box center [345, 532] width 355 height 46
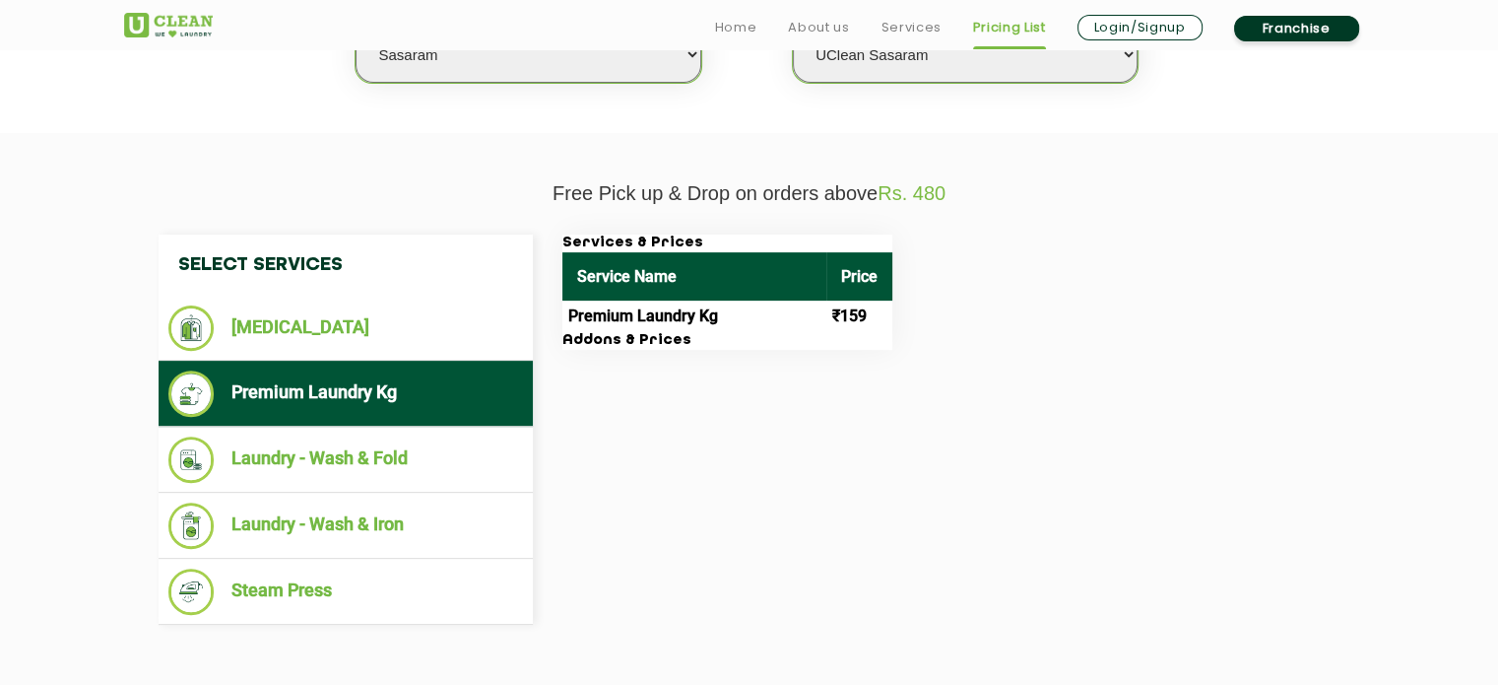
scroll to position [591, 0]
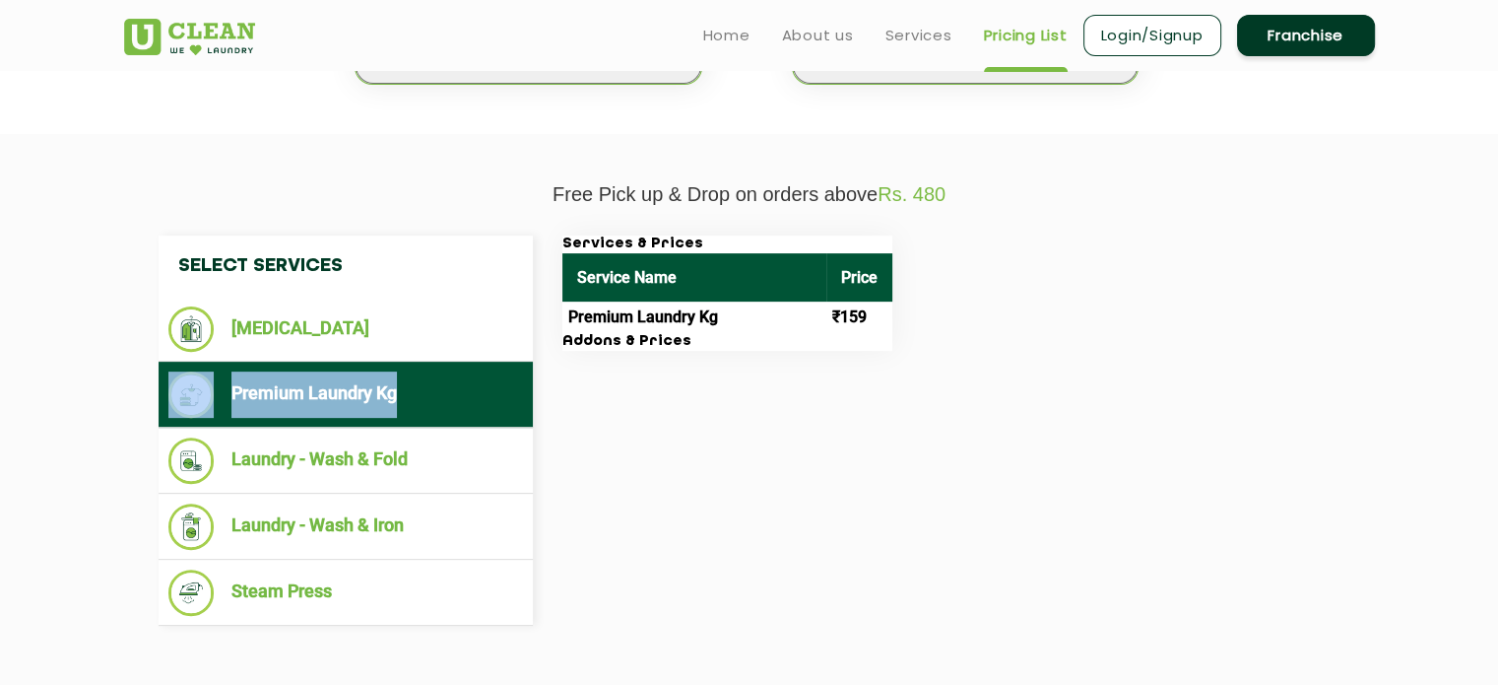
drag, startPoint x: 105, startPoint y: 385, endPoint x: 429, endPoint y: 383, distance: 324.1
click at [429, 383] on section "Free Pick up & Drop on orders above Rs. 480 Select Services [MEDICAL_DATA] Prem…" at bounding box center [749, 429] width 1498 height 590
copy li "Premium Laundry Kg"
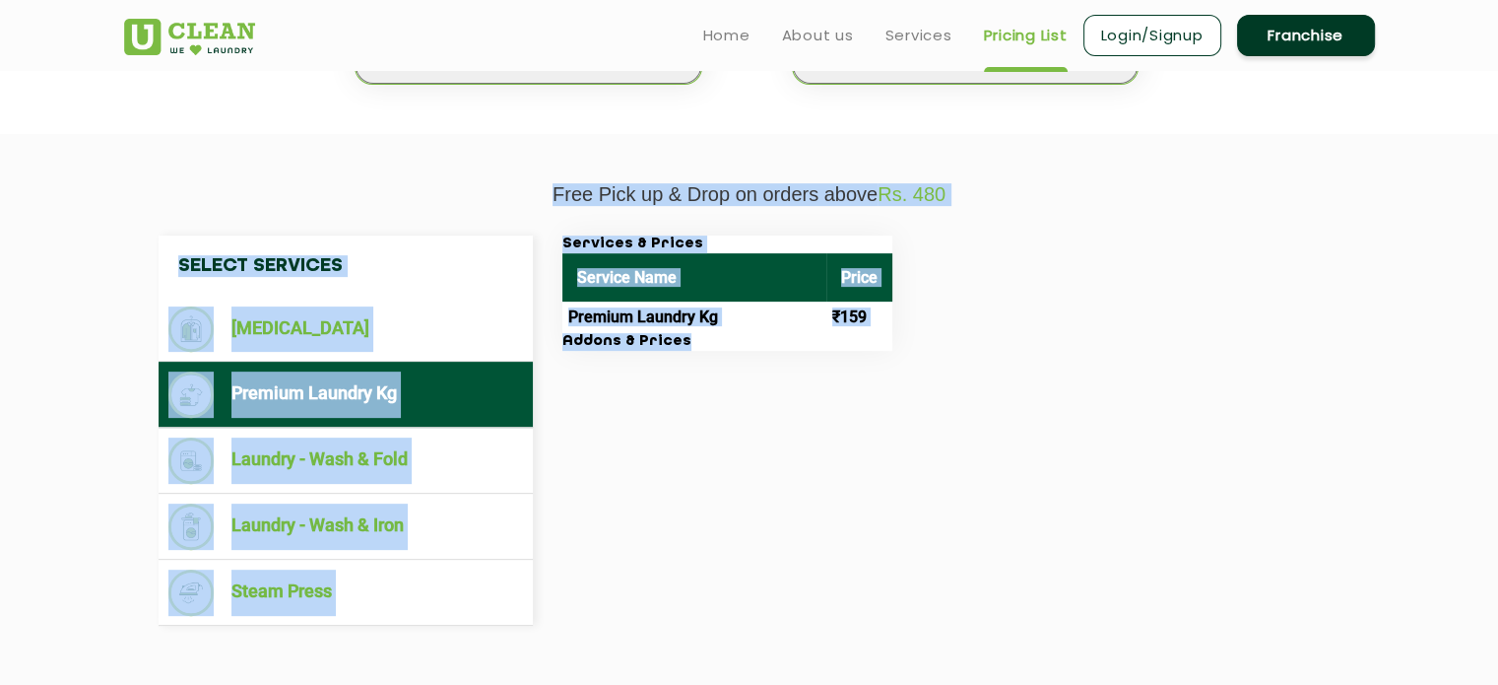
drag, startPoint x: 524, startPoint y: 188, endPoint x: 749, endPoint y: 346, distance: 274.4
click at [749, 346] on div "Free Pick up & Drop on orders above Rs. 480 Select Services [MEDICAL_DATA] Prem…" at bounding box center [749, 419] width 1281 height 472
click at [855, 366] on div "Select Services [MEDICAL_DATA] Premium Laundry Kg Laundry - Wash & Fold Laundry…" at bounding box center [750, 430] width 1212 height 390
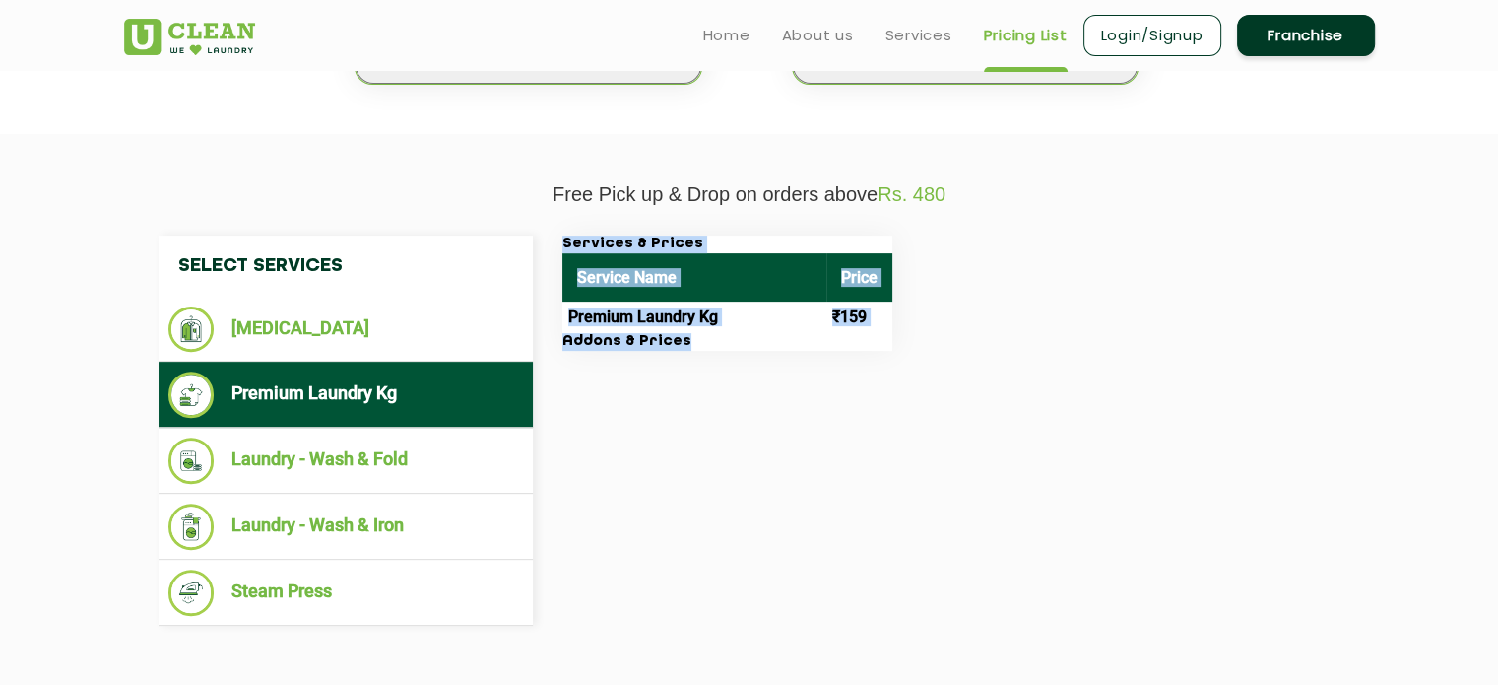
drag, startPoint x: 893, startPoint y: 343, endPoint x: 852, endPoint y: 341, distance: 41.4
click at [852, 341] on div "Services & Prices Service Name Price Premium Laundry Kg ₹159 Addons & Prices" at bounding box center [952, 292] width 808 height 115
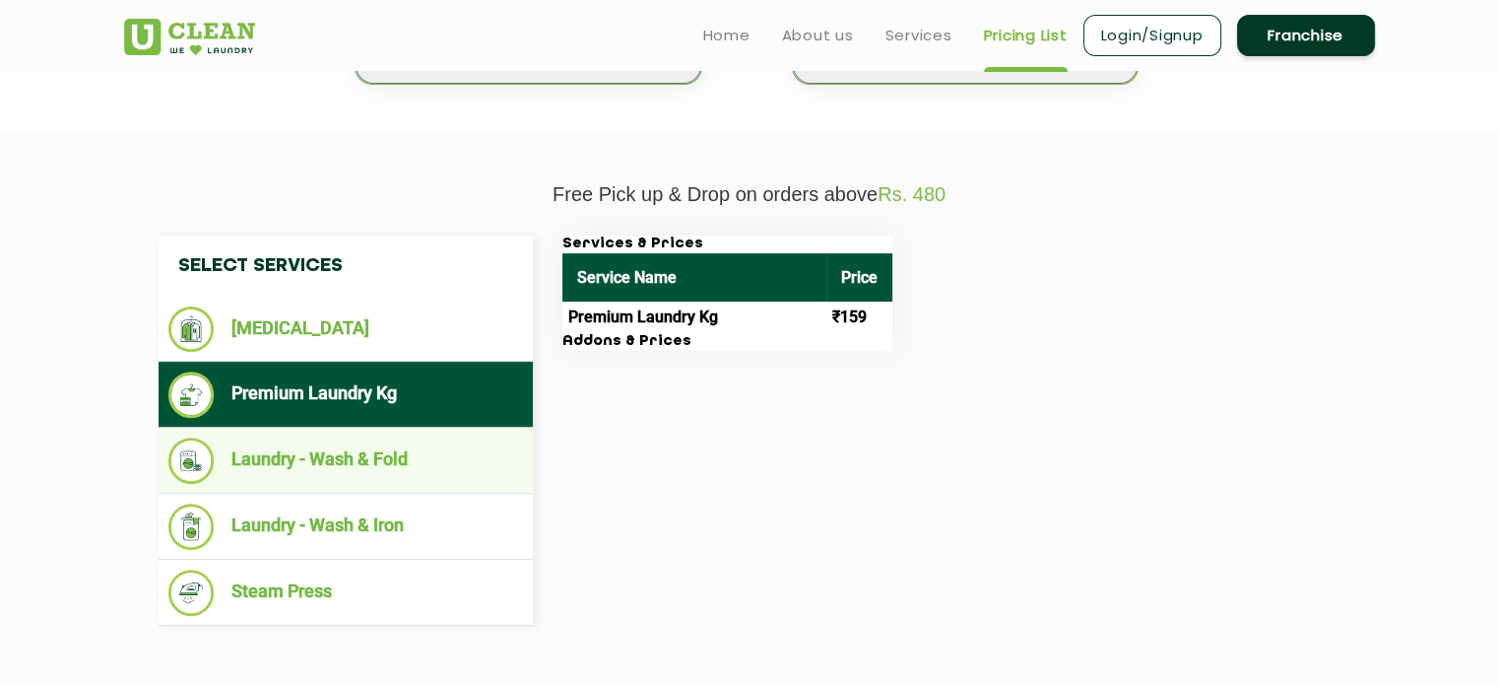
click at [284, 463] on li "Laundry - Wash & Fold" at bounding box center [345, 460] width 355 height 46
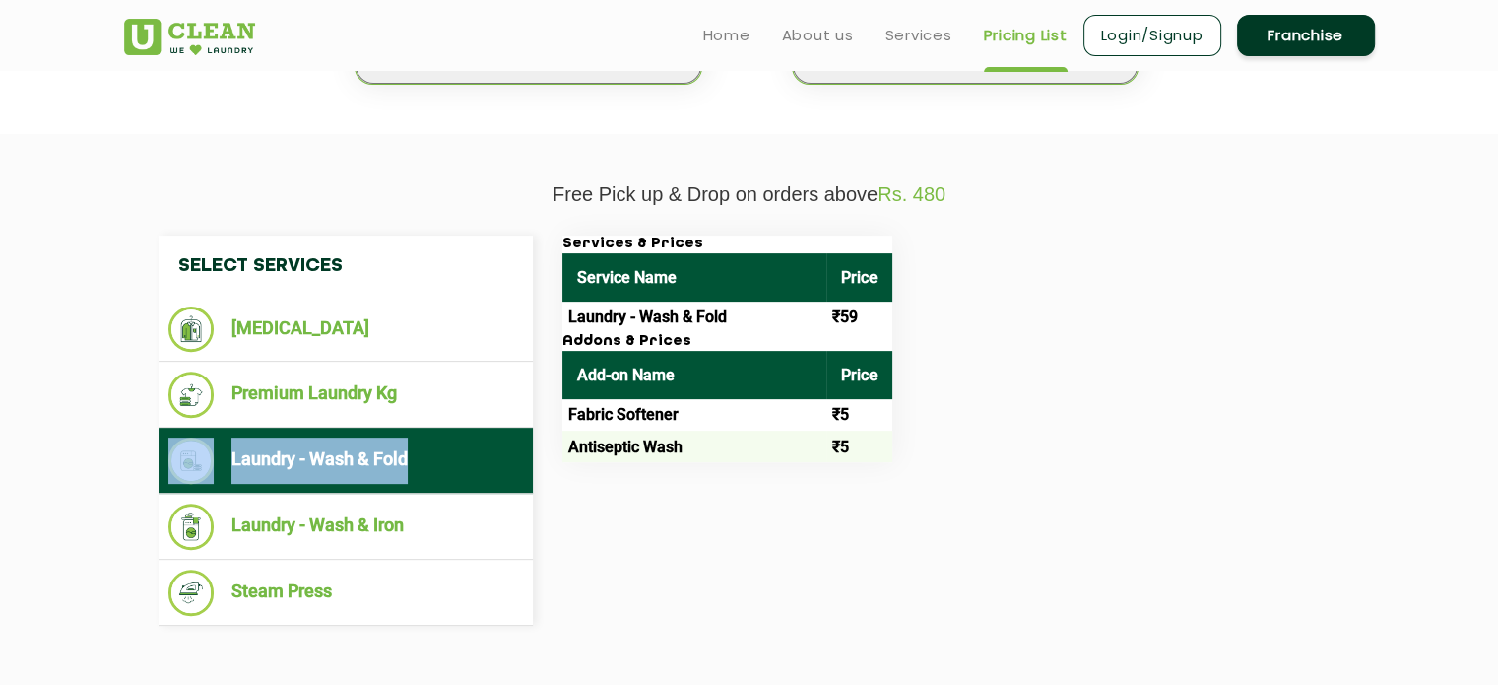
drag, startPoint x: 83, startPoint y: 463, endPoint x: 434, endPoint y: 463, distance: 351.7
click at [434, 463] on section "Free Pick up & Drop on orders above Rs. 480 Select Services [MEDICAL_DATA] Prem…" at bounding box center [749, 429] width 1498 height 590
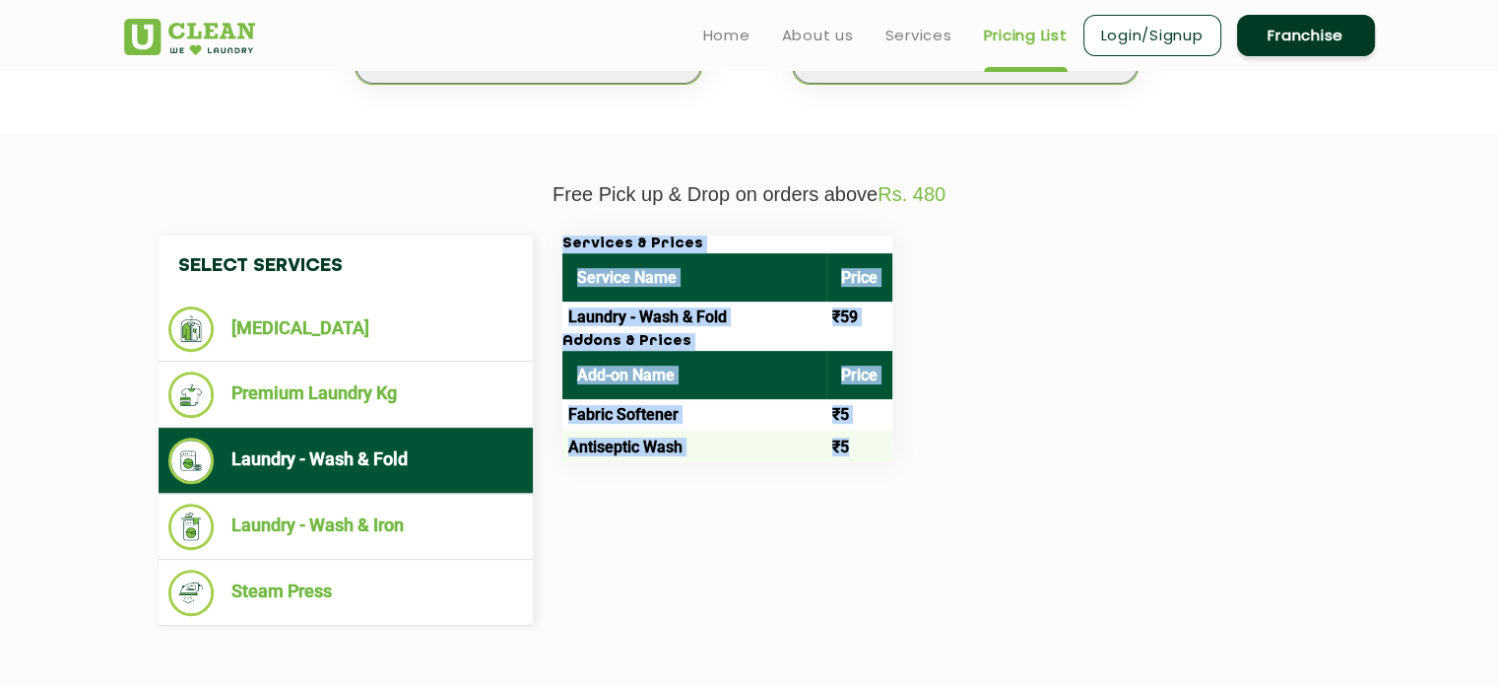
drag, startPoint x: 910, startPoint y: 456, endPoint x: 863, endPoint y: 447, distance: 48.1
click at [863, 447] on div "Services & Prices Service Name Price Laundry - Wash & Fold ₹59 Addons & Prices …" at bounding box center [952, 348] width 808 height 227
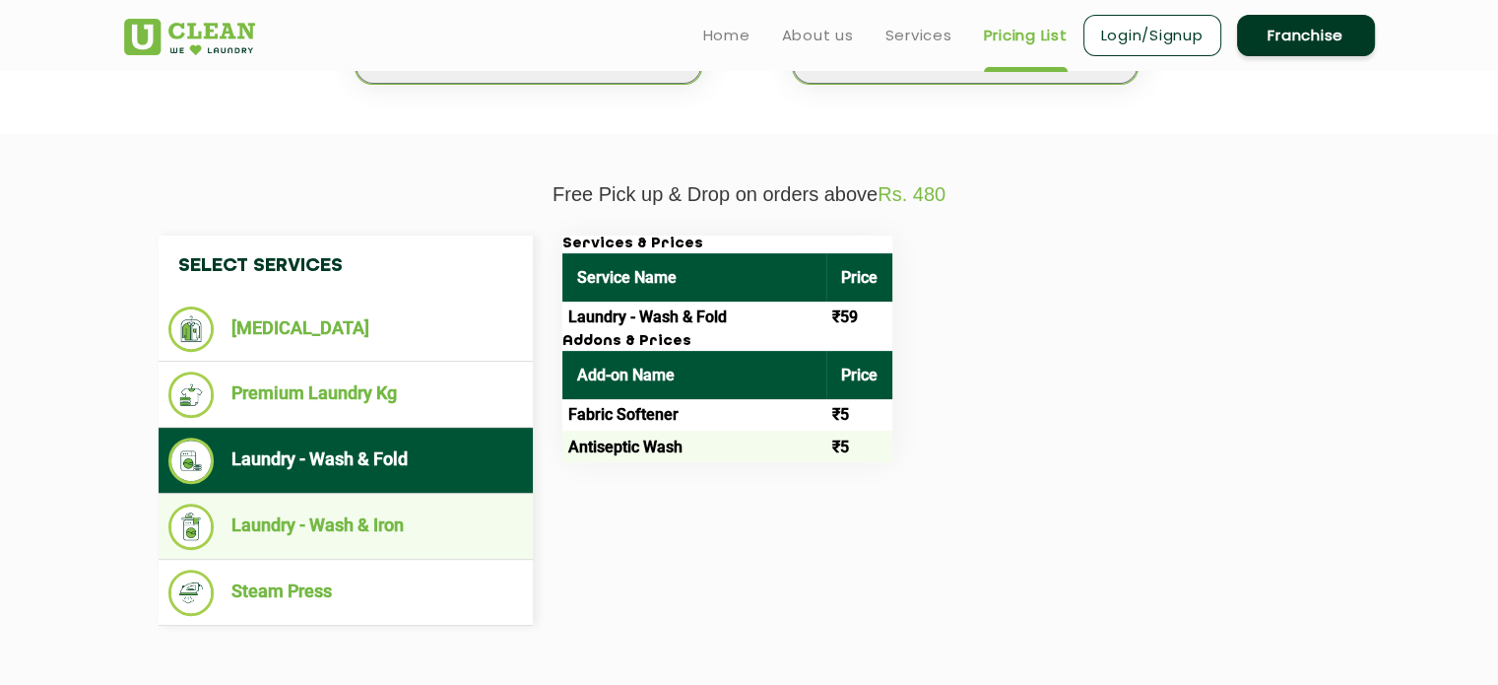
click at [334, 519] on li "Laundry - Wash & Iron" at bounding box center [345, 526] width 355 height 46
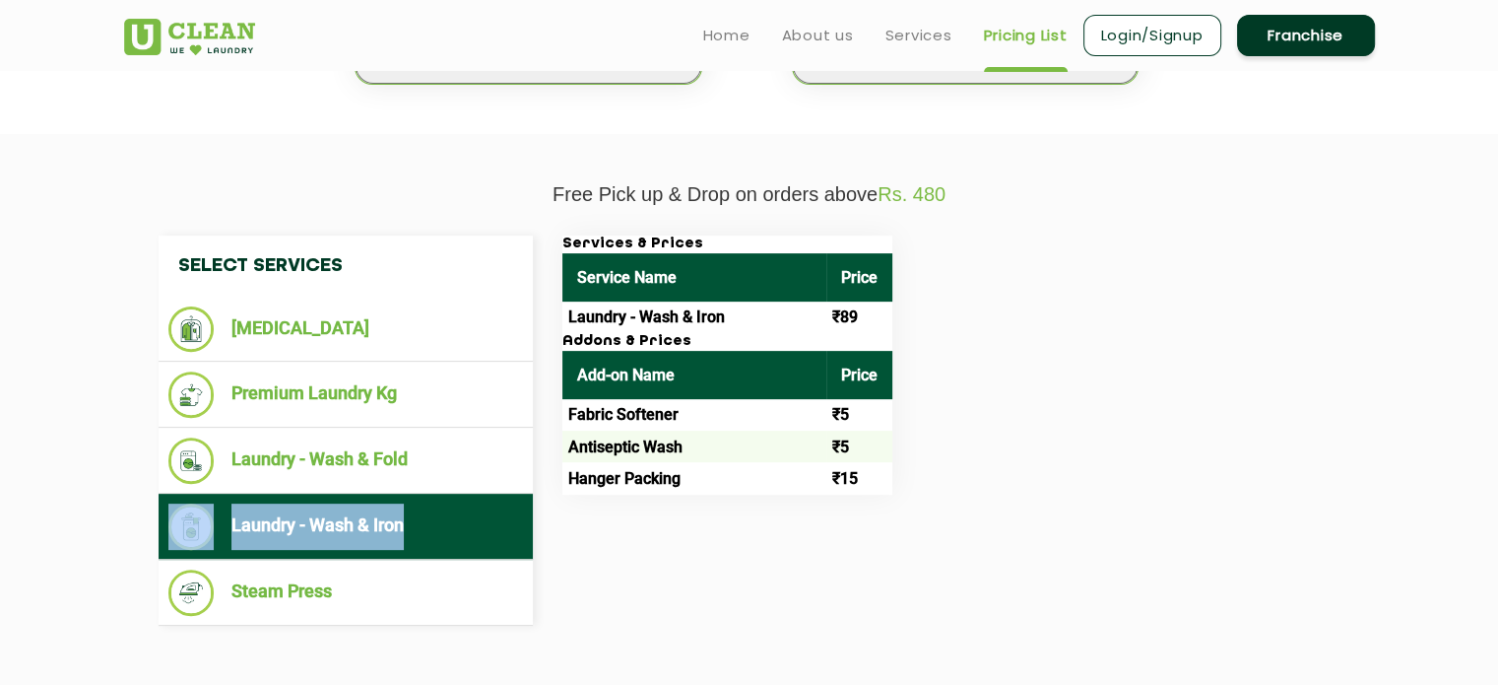
drag, startPoint x: 107, startPoint y: 524, endPoint x: 436, endPoint y: 528, distance: 329.0
click at [436, 528] on section "Free Pick up & Drop on orders above Rs. 480 Select Services [MEDICAL_DATA] Prem…" at bounding box center [749, 429] width 1498 height 590
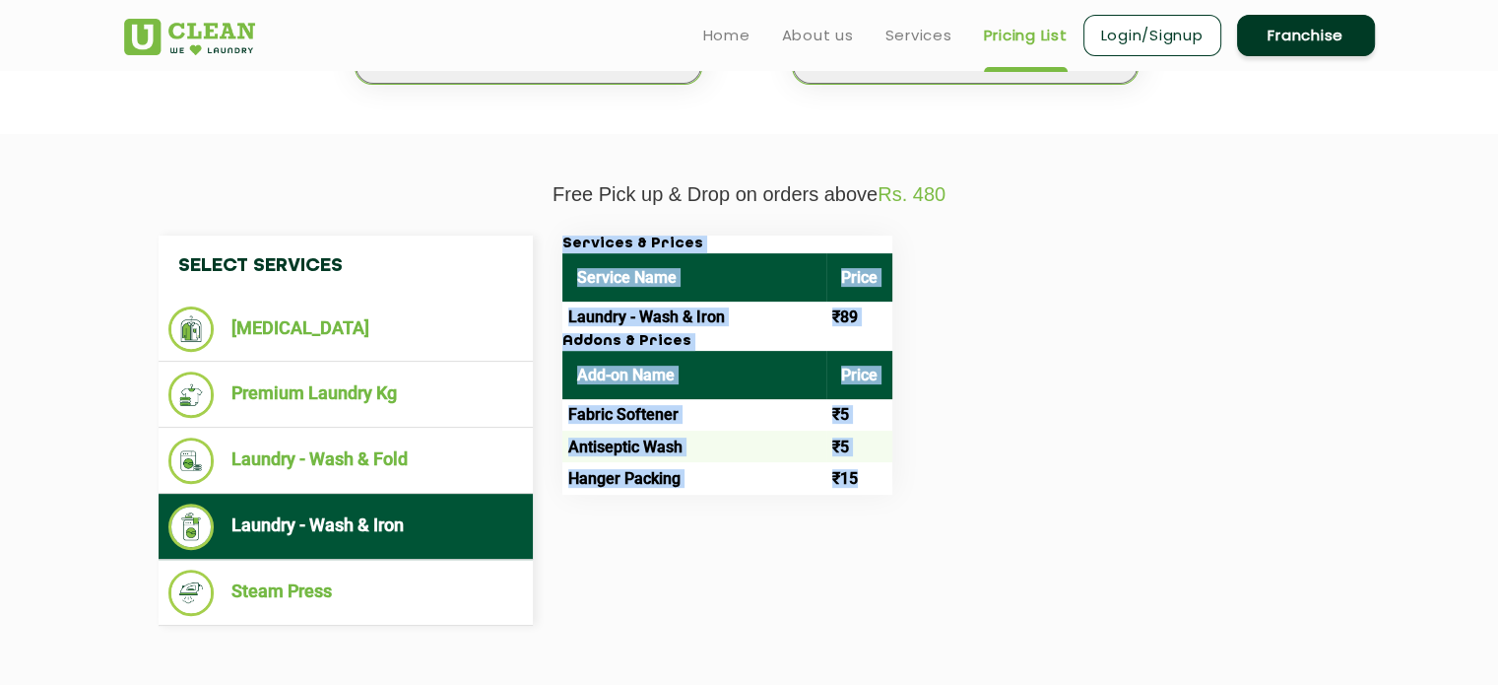
drag, startPoint x: 906, startPoint y: 503, endPoint x: 863, endPoint y: 484, distance: 47.6
click at [863, 484] on div "Select Services [MEDICAL_DATA] Premium Laundry Kg Laundry - Wash & Fold Laundry…" at bounding box center [750, 430] width 1212 height 390
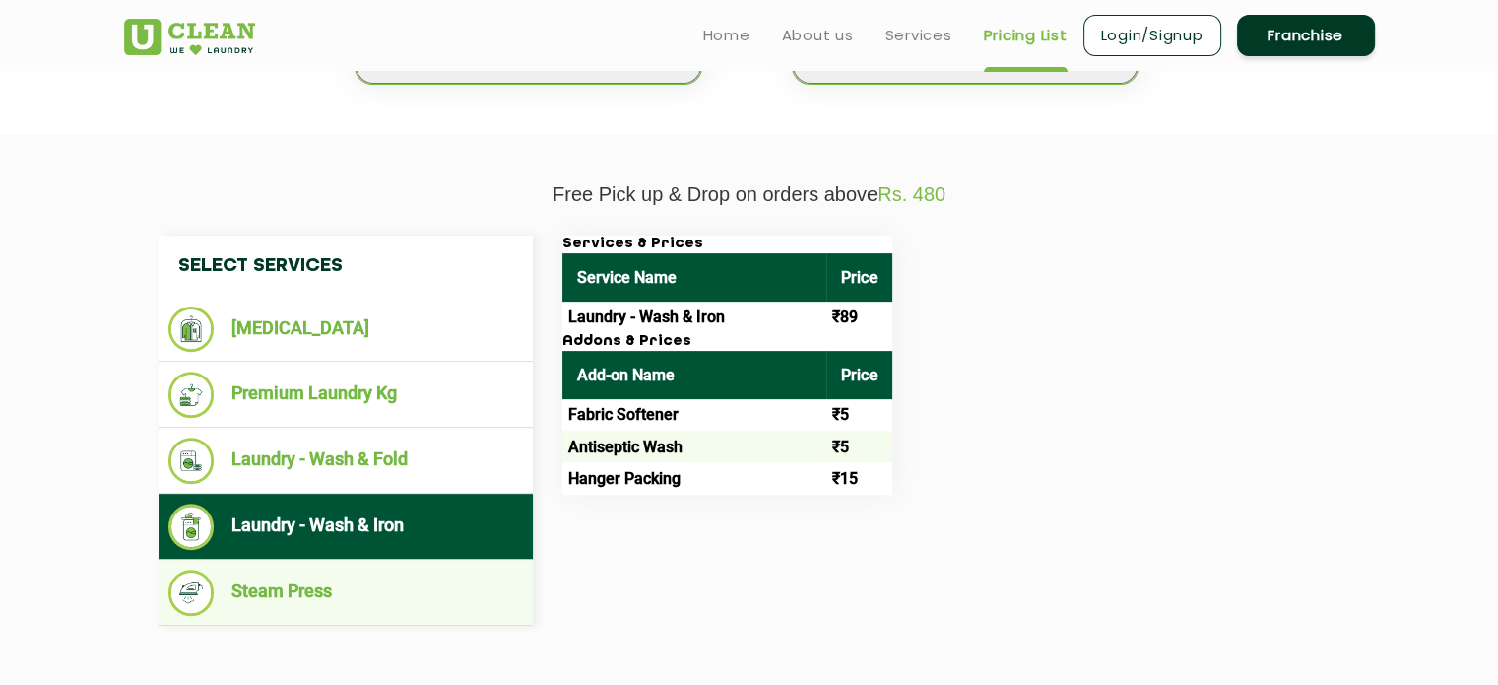
click at [280, 582] on li "Steam Press" at bounding box center [345, 592] width 355 height 46
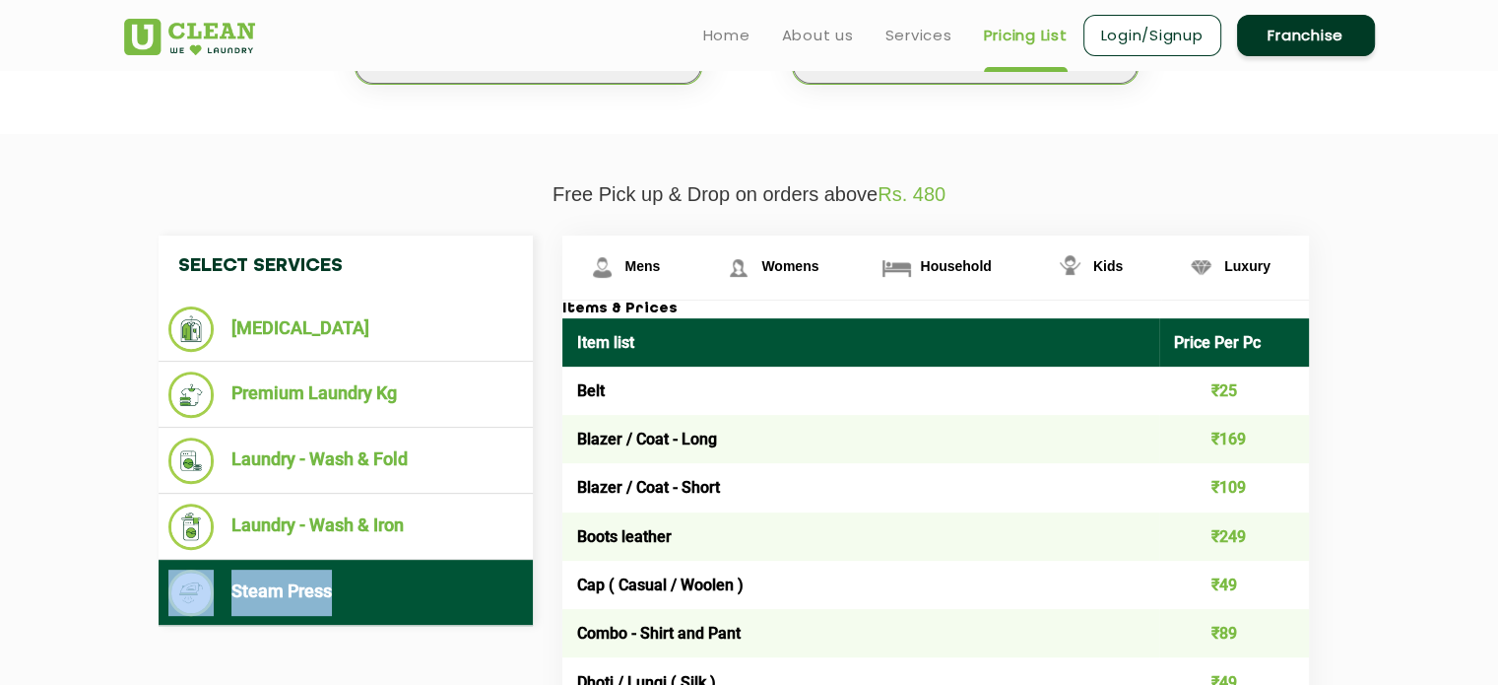
drag, startPoint x: 81, startPoint y: 590, endPoint x: 347, endPoint y: 582, distance: 266.1
click at [655, 268] on span "Mens" at bounding box center [643, 266] width 35 height 16
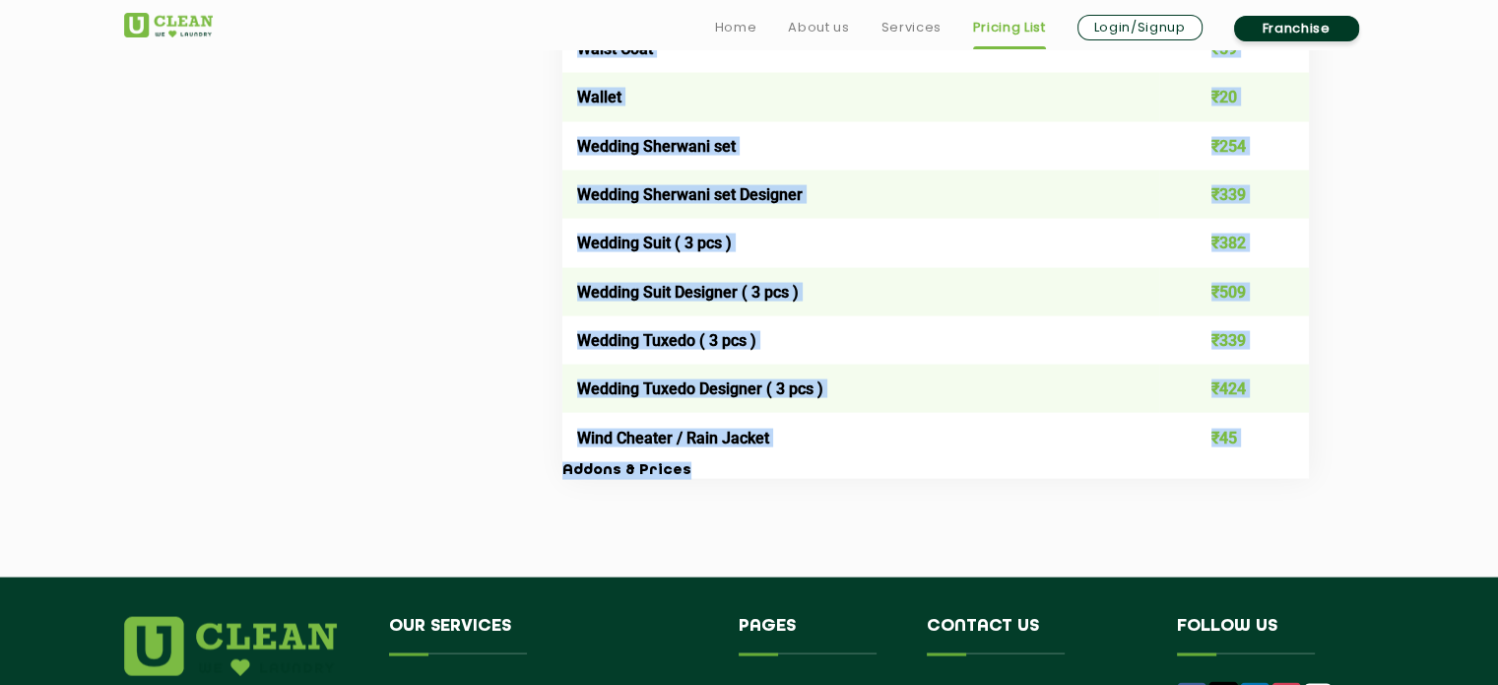
scroll to position [4323, 0]
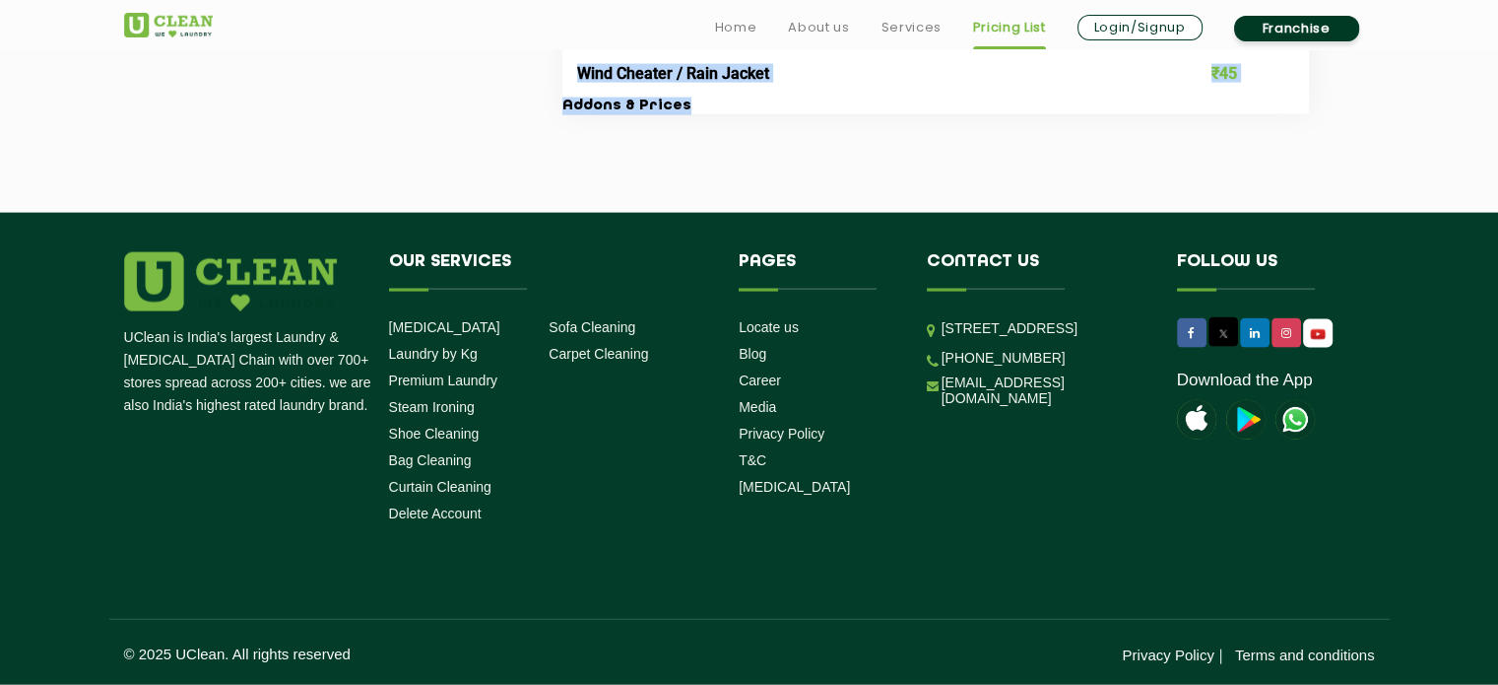
drag, startPoint x: 553, startPoint y: 312, endPoint x: 827, endPoint y: 213, distance: 292.3
click at [827, 213] on footer "UClean is India's largest Laundry & [MEDICAL_DATA] Chain with over 700+ stores …" at bounding box center [749, 449] width 1498 height 472
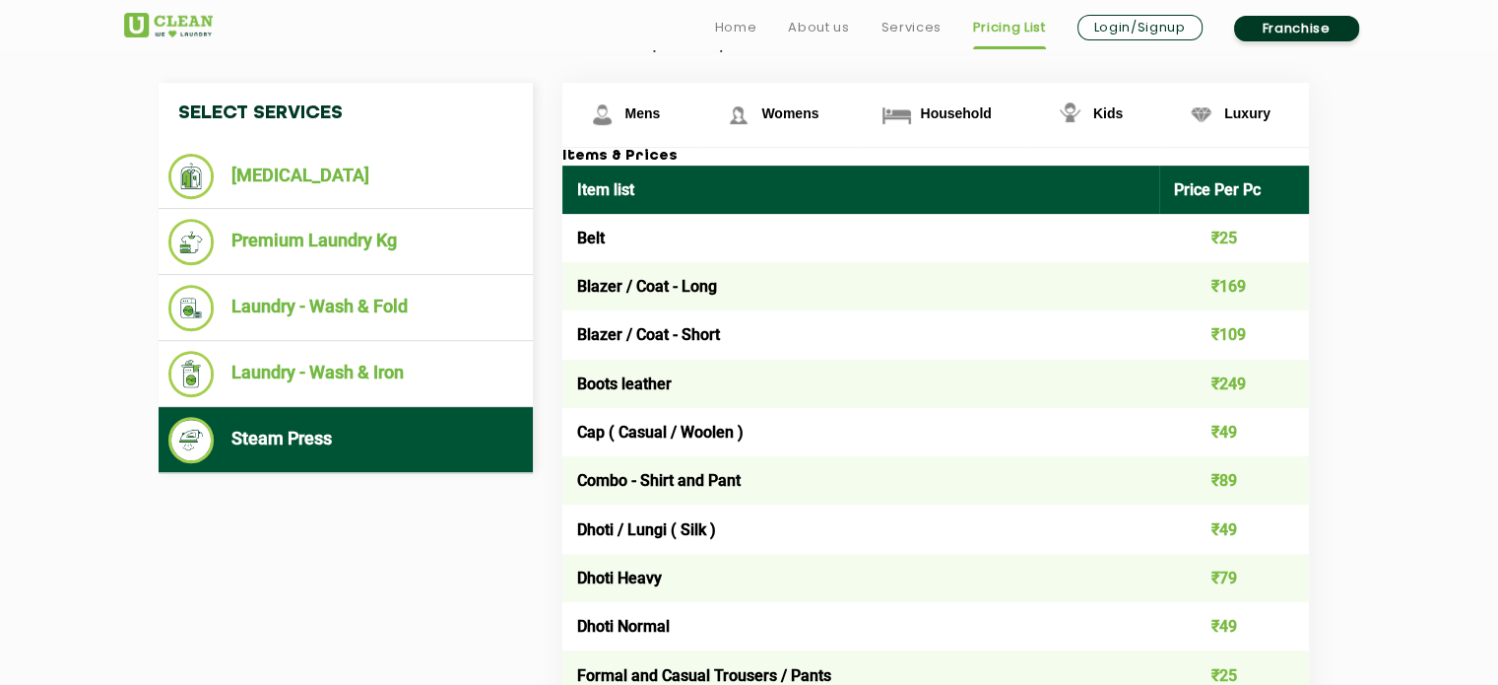
scroll to position [752, 0]
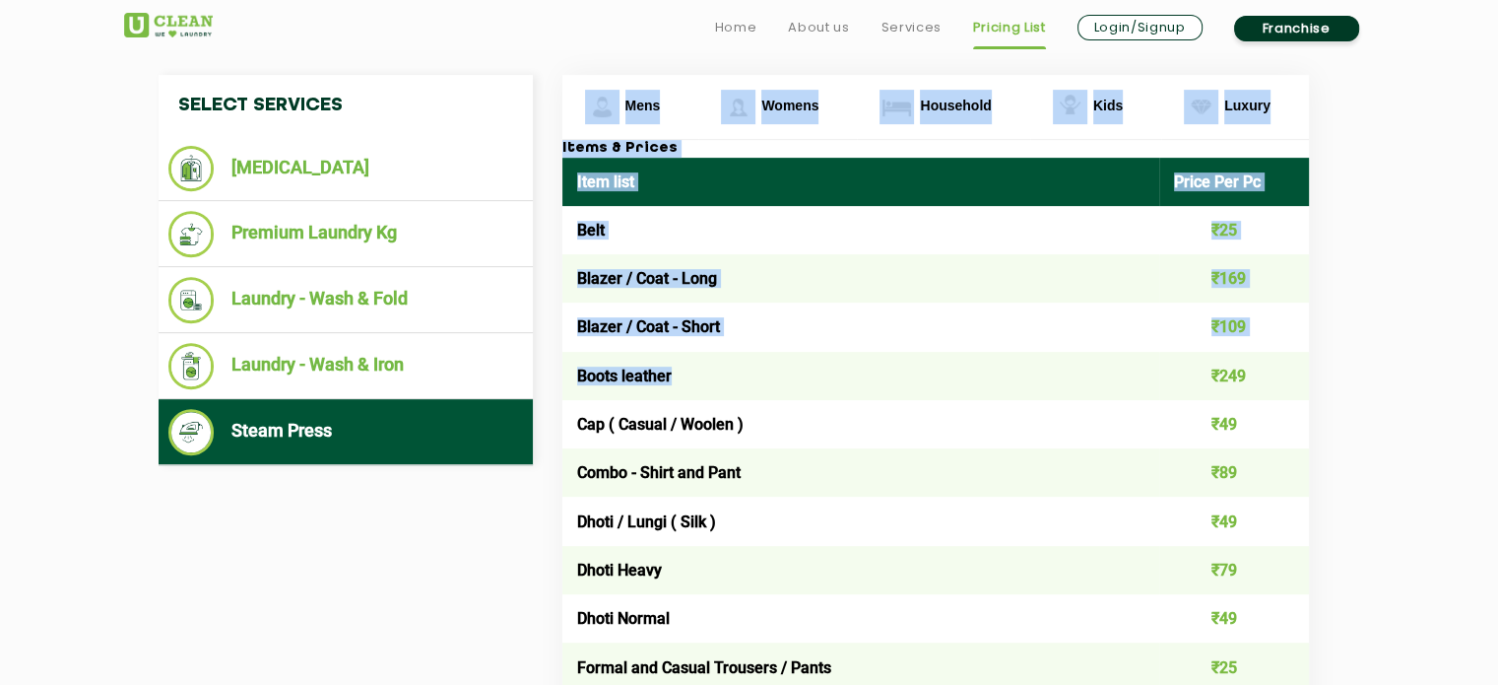
drag, startPoint x: 558, startPoint y: 149, endPoint x: 767, endPoint y: 392, distance: 321.3
click at [564, 176] on th "Item list" at bounding box center [861, 182] width 598 height 48
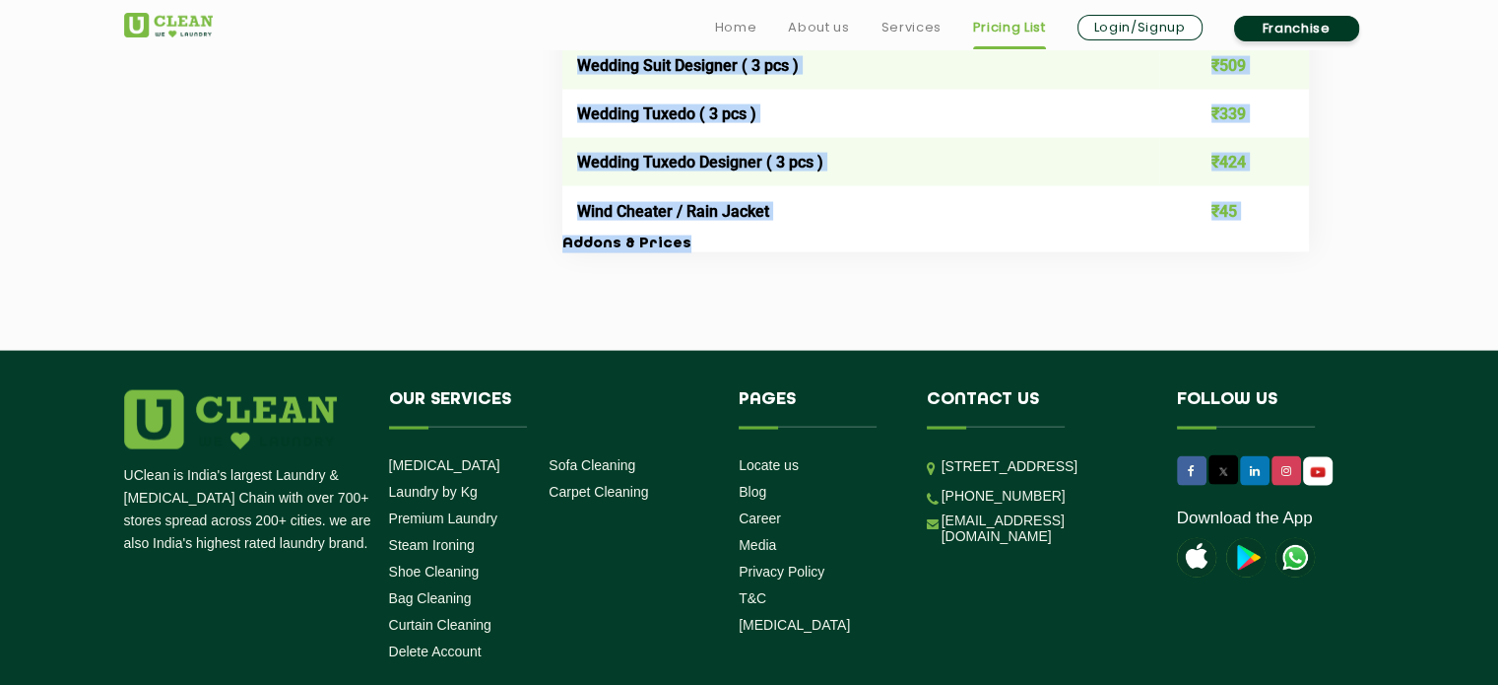
scroll to position [4173, 0]
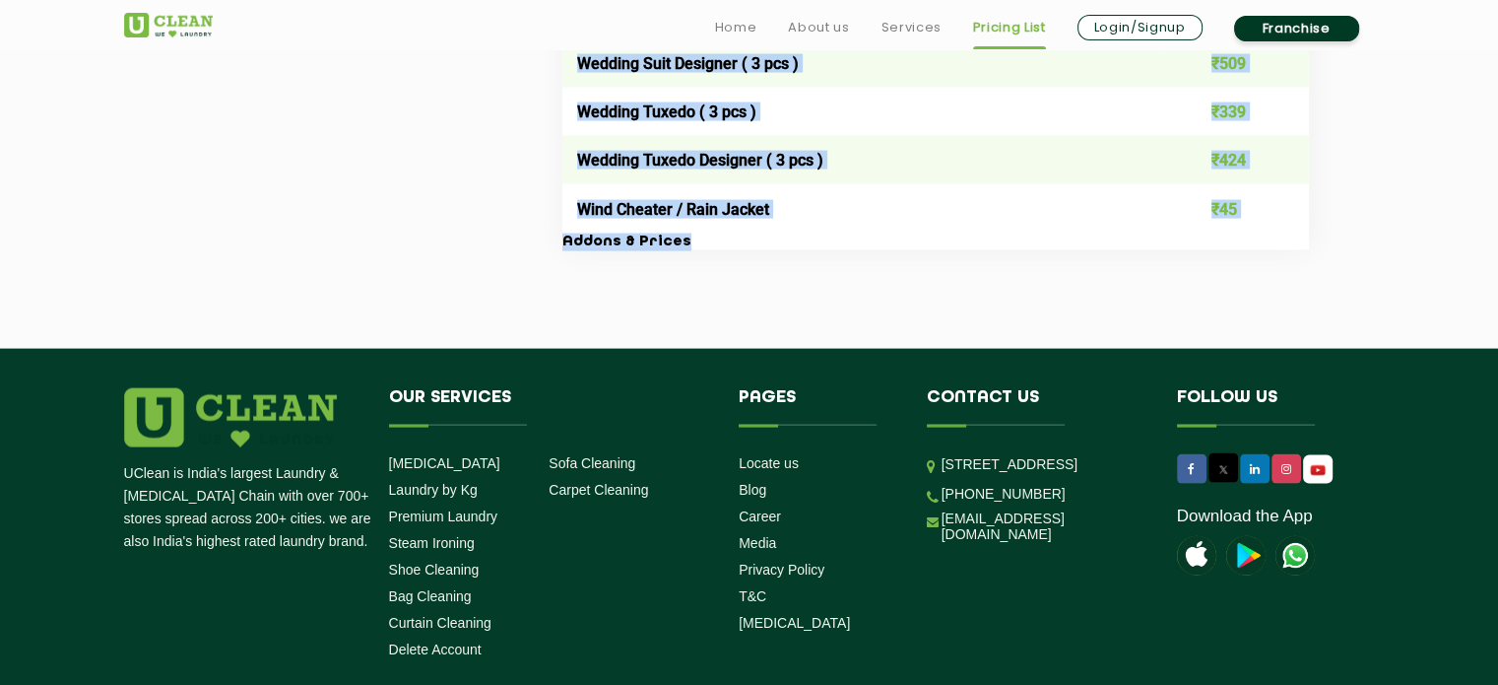
drag, startPoint x: 564, startPoint y: 176, endPoint x: 696, endPoint y: 259, distance: 155.8
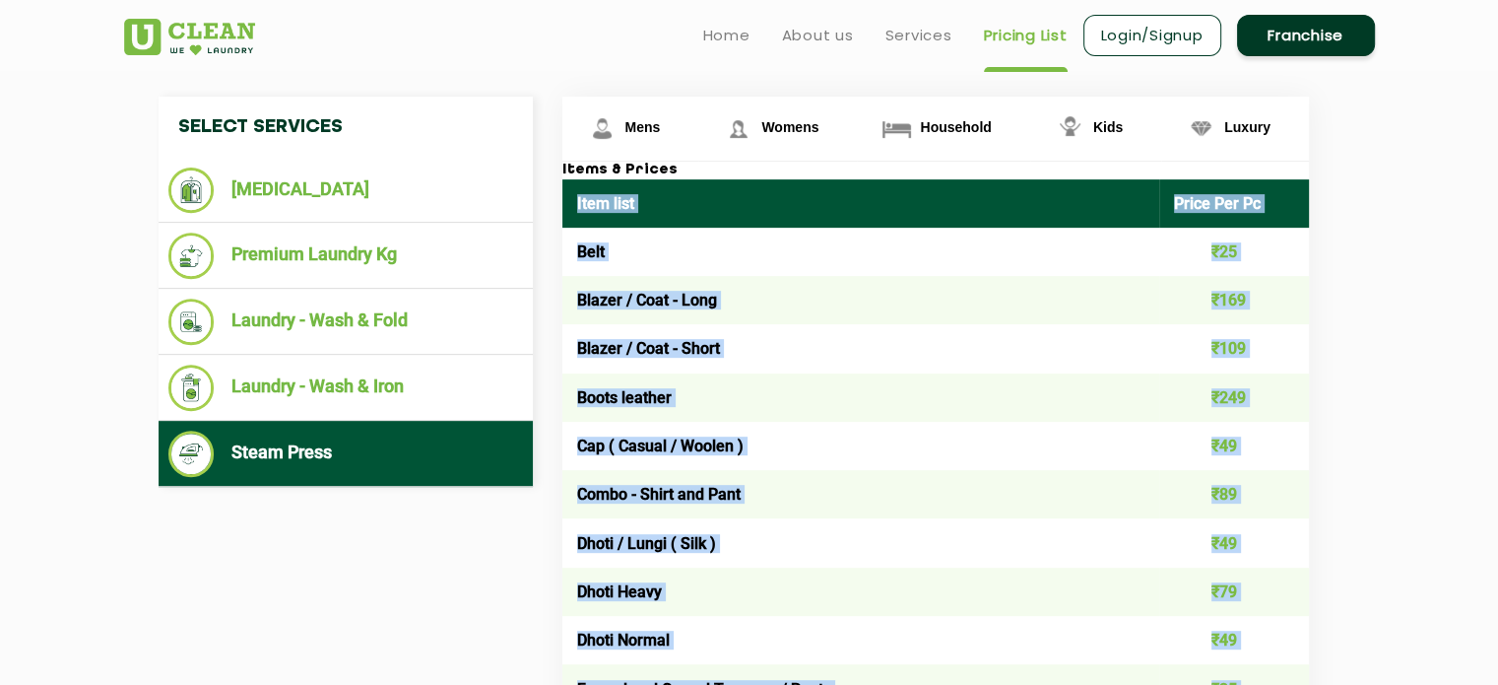
scroll to position [729, 0]
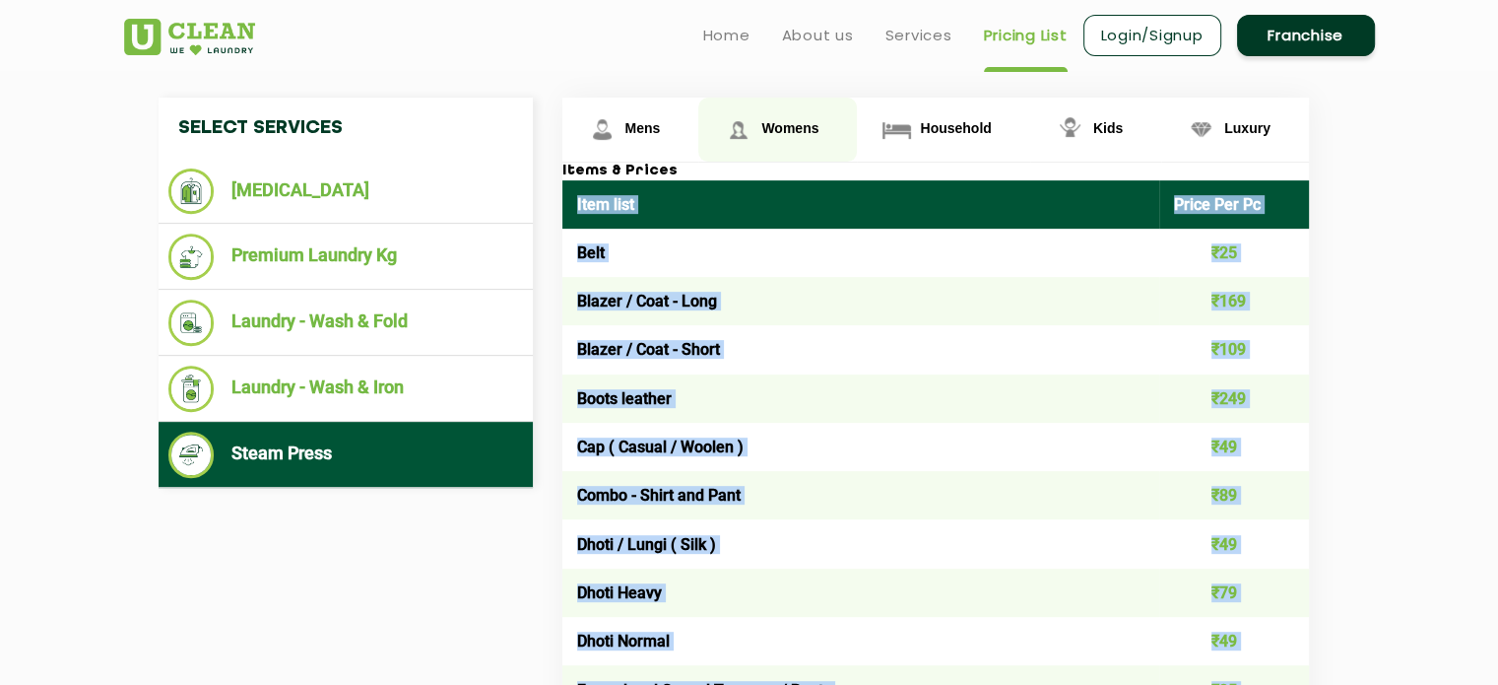
click at [661, 133] on span "Womens" at bounding box center [643, 128] width 35 height 16
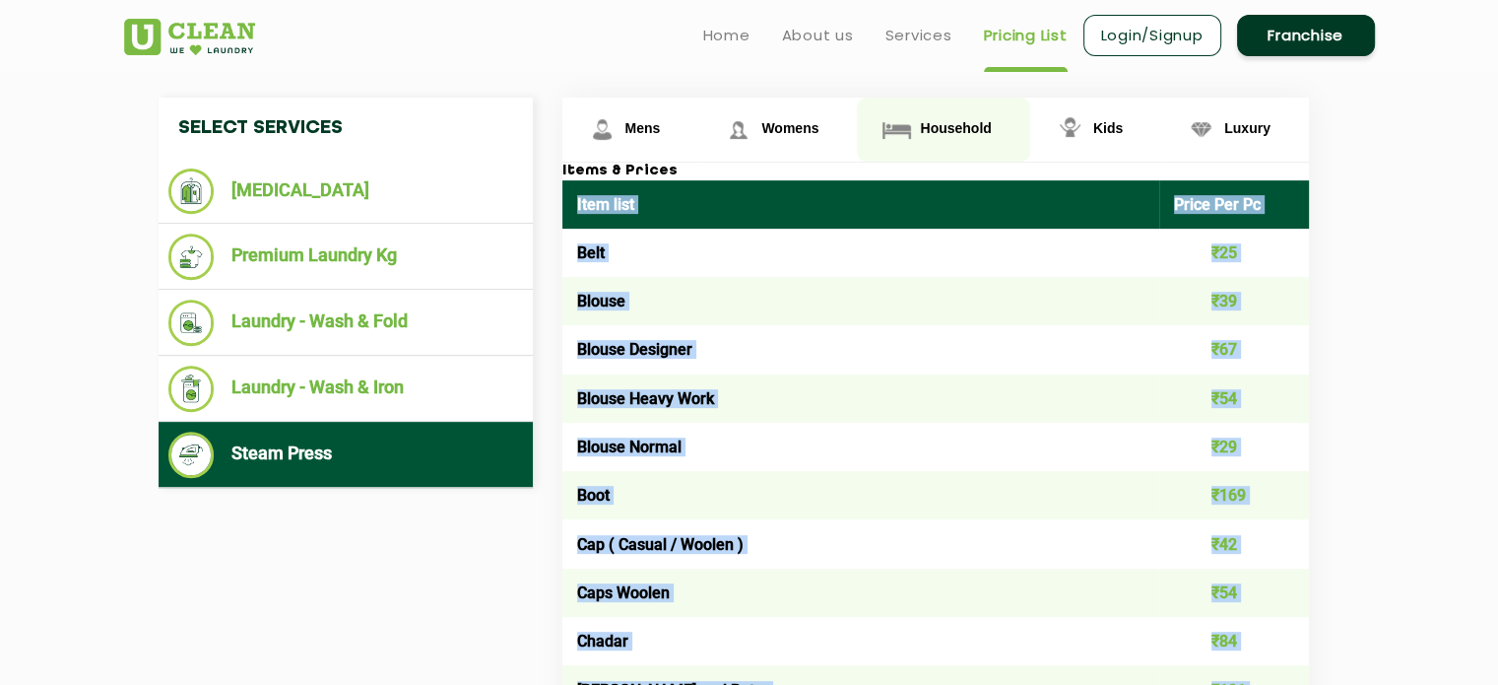
click at [661, 131] on span "Household" at bounding box center [643, 128] width 35 height 16
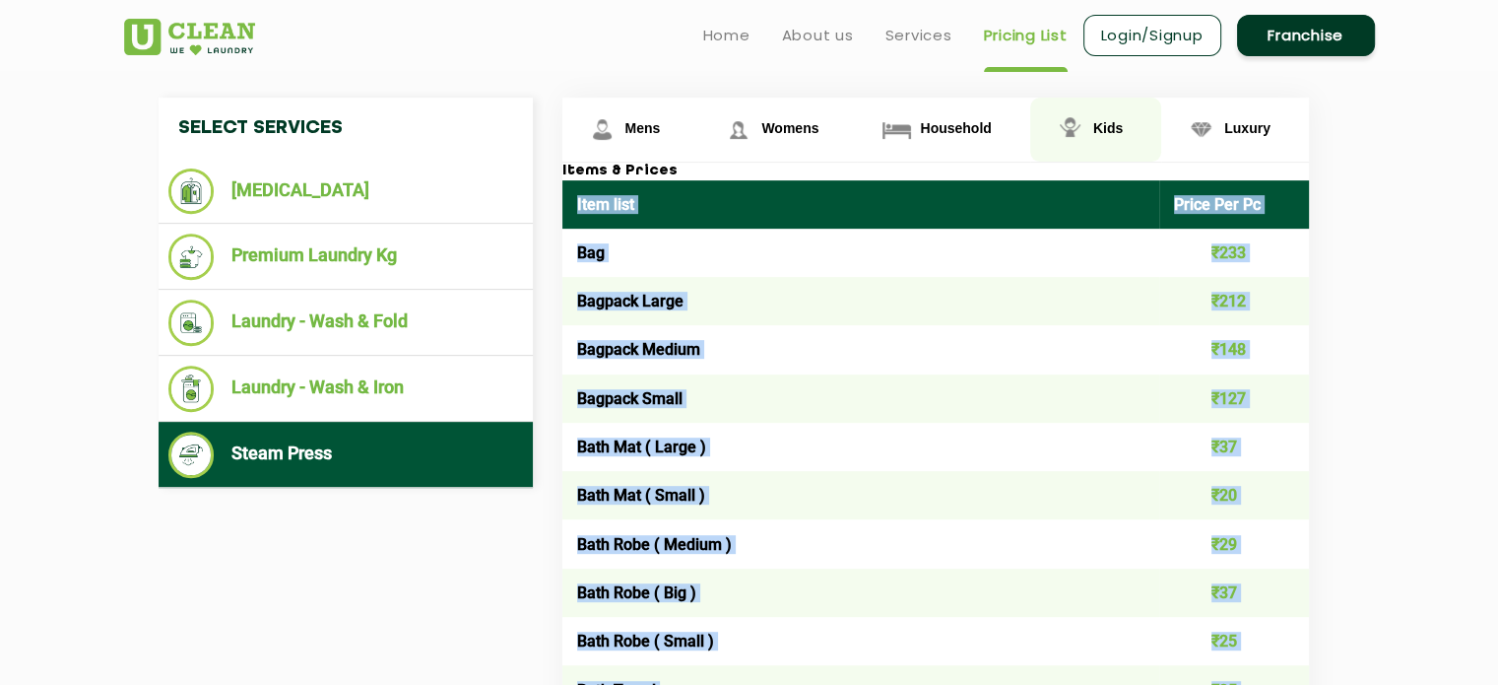
click at [620, 133] on img at bounding box center [602, 129] width 34 height 34
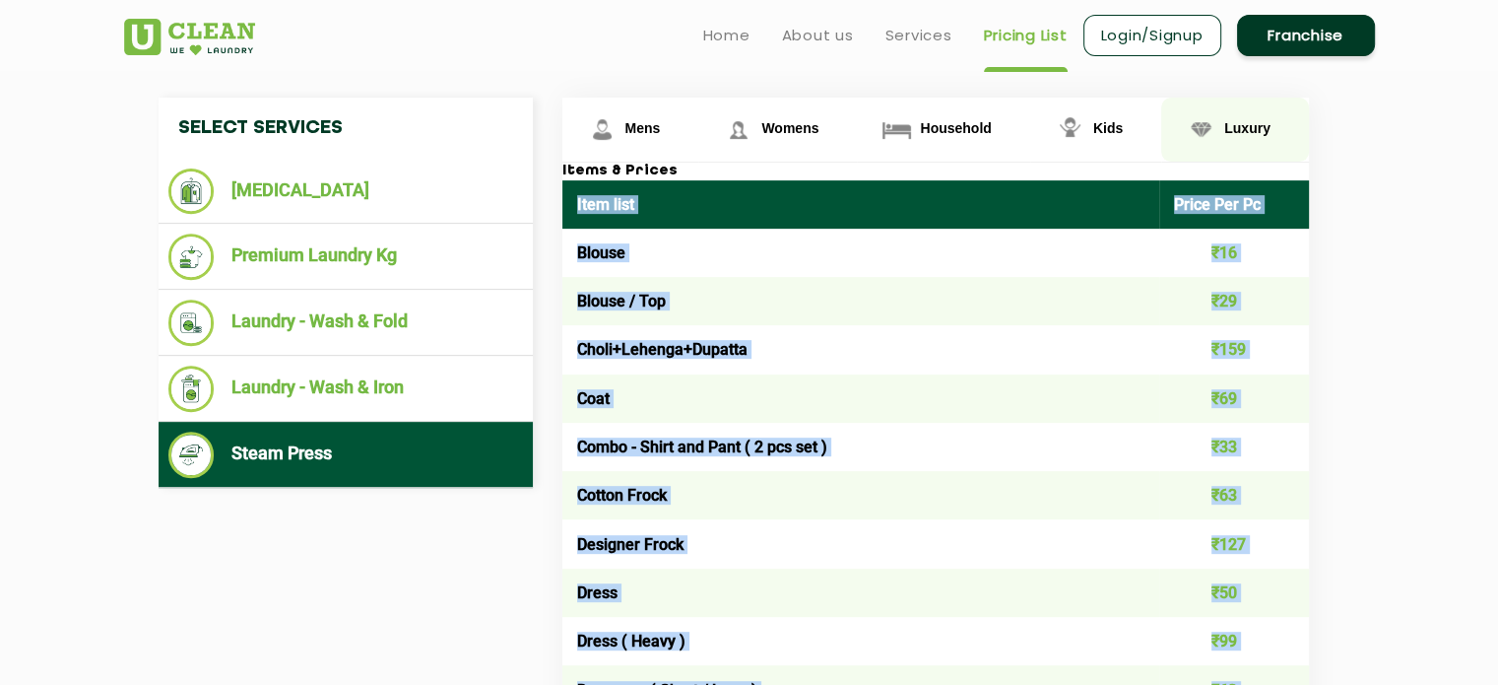
click at [661, 132] on span "Luxury" at bounding box center [643, 128] width 35 height 16
